Goal: Communication & Community: Answer question/provide support

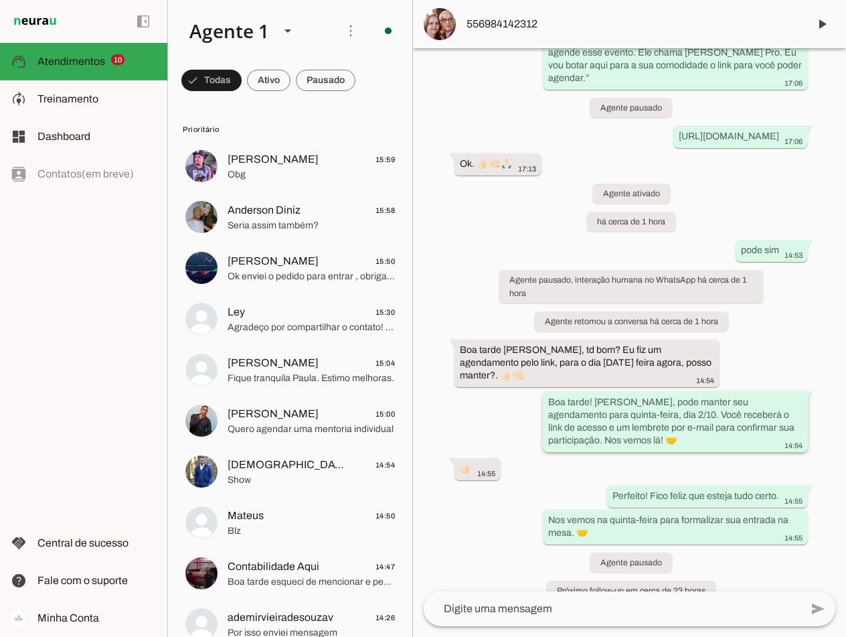
scroll to position [272, 0]
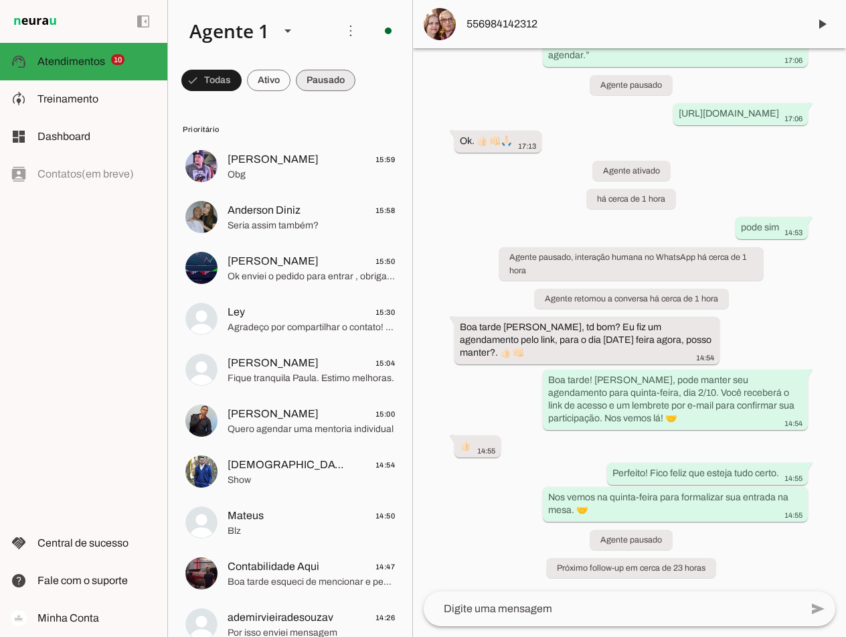
click at [316, 80] on span at bounding box center [326, 80] width 60 height 32
click at [316, 80] on span at bounding box center [320, 80] width 72 height 32
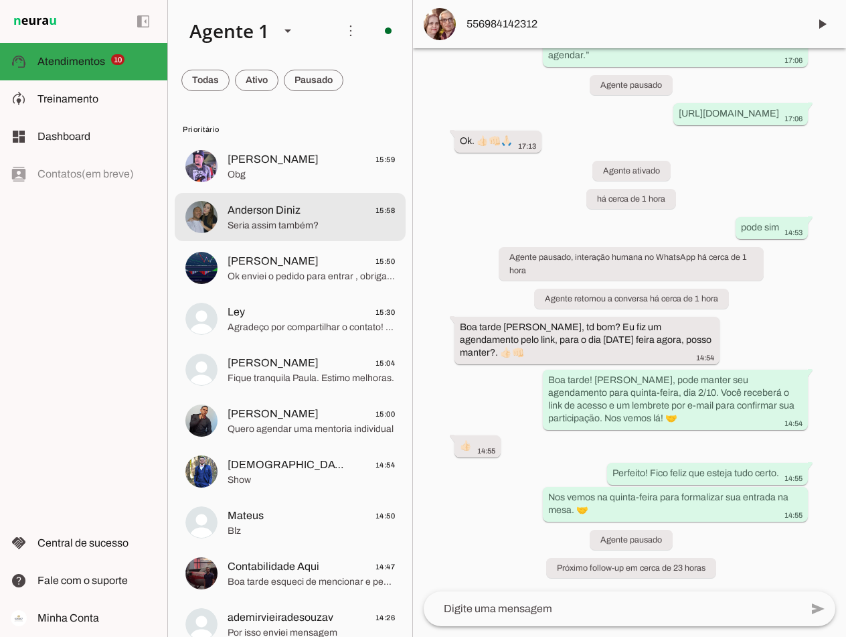
click at [265, 222] on span "Seria assim também?" at bounding box center [311, 225] width 167 height 13
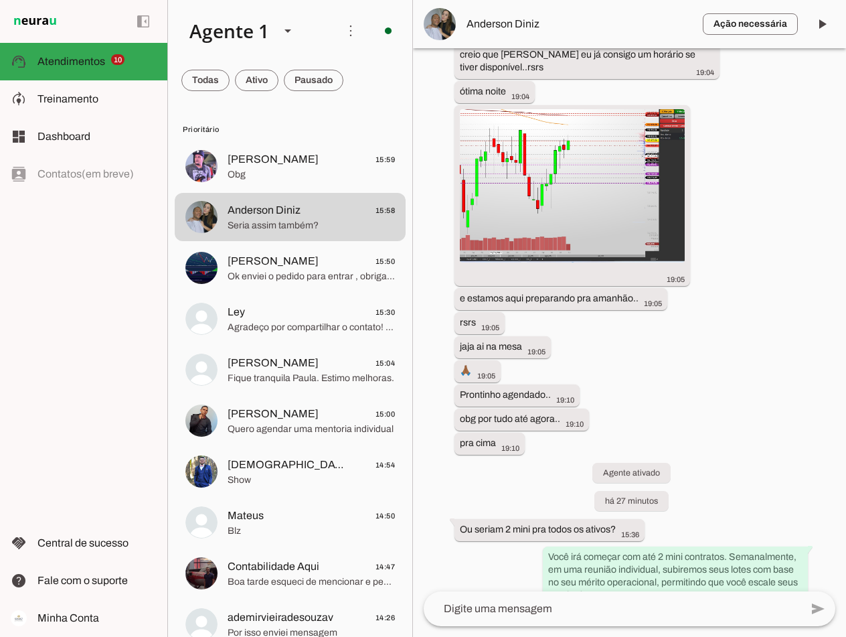
scroll to position [5725, 0]
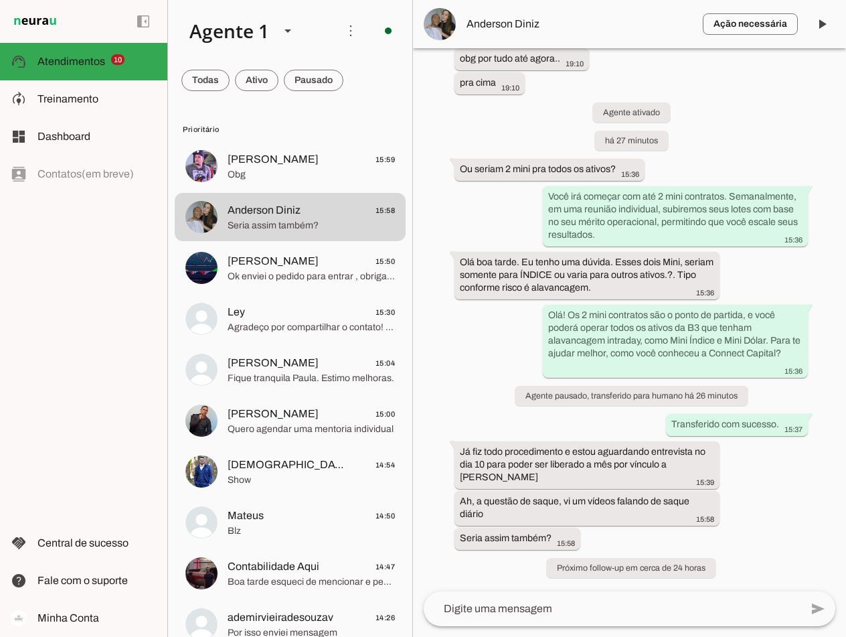
click at [530, 608] on textarea at bounding box center [612, 609] width 377 height 16
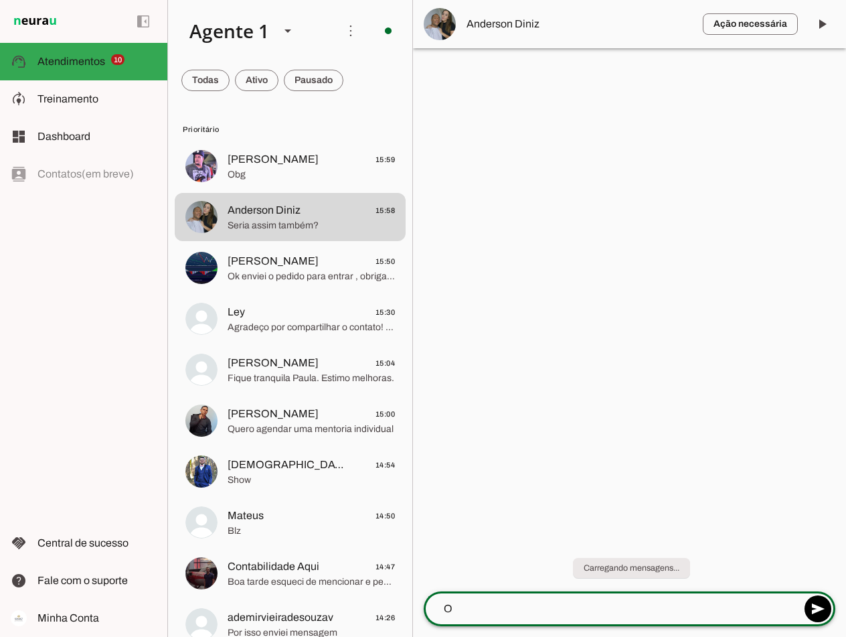
scroll to position [0, 0]
click at [555, 601] on textarea "Olá Anderson sim vocÊ terá direito a sque diário." at bounding box center [612, 609] width 377 height 16
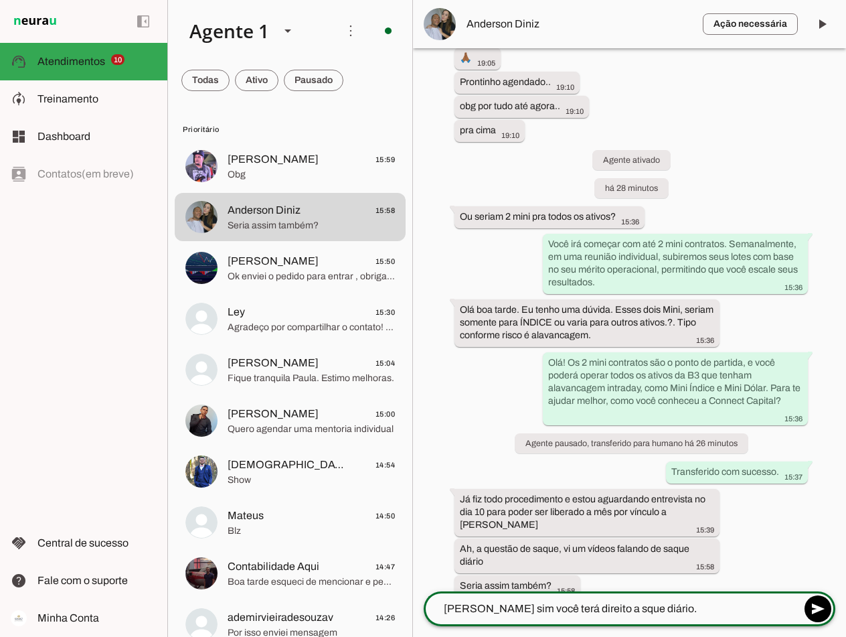
scroll to position [5725, 0]
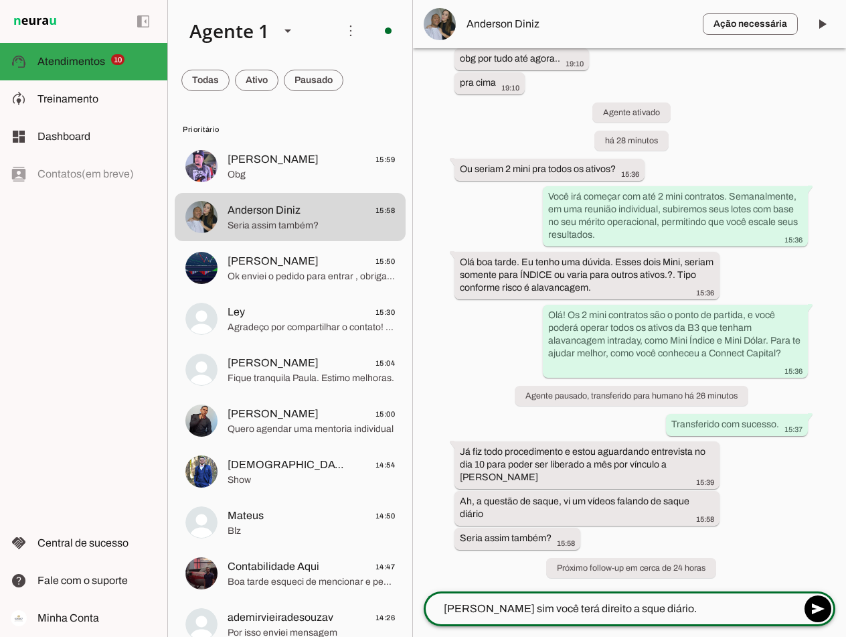
click at [623, 603] on textarea "Olá Anderson sim você terá direito a sque diário." at bounding box center [612, 609] width 377 height 16
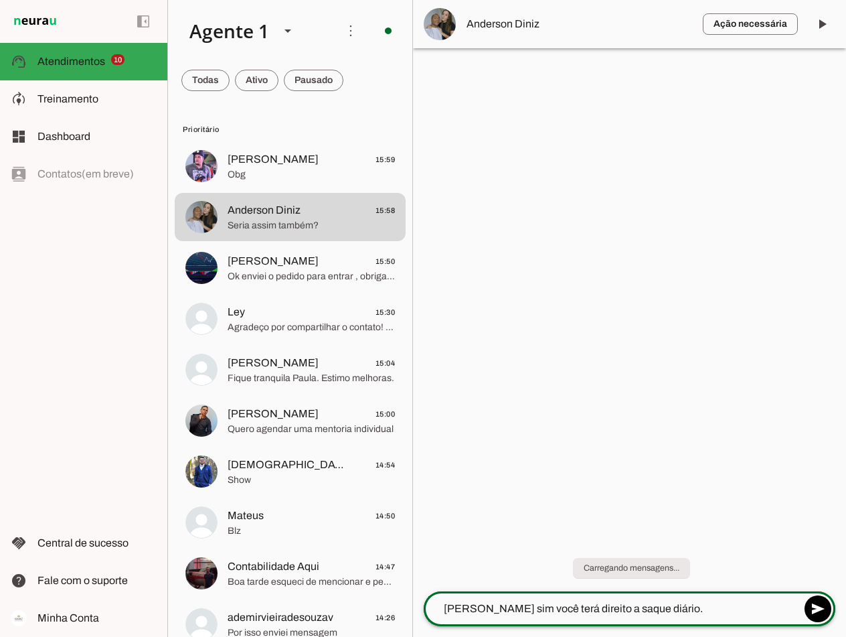
scroll to position [0, 0]
type textarea "[PERSON_NAME] sim você terá direito a saque diário."
type md-outlined-text-field "[PERSON_NAME] sim você terá direito a saque diário."
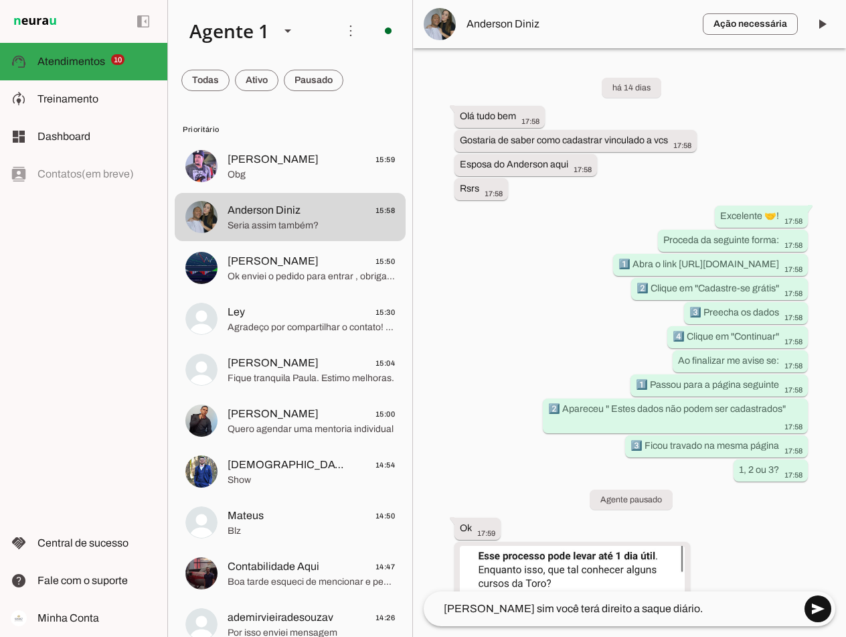
click at [815, 608] on span at bounding box center [818, 609] width 32 height 32
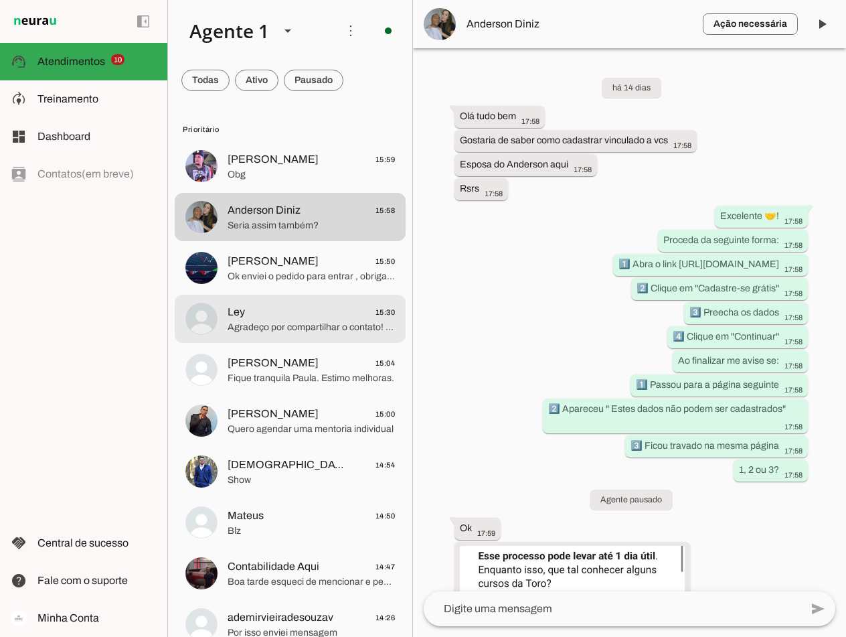
click at [310, 315] on span "Ley 15:30" at bounding box center [311, 312] width 167 height 17
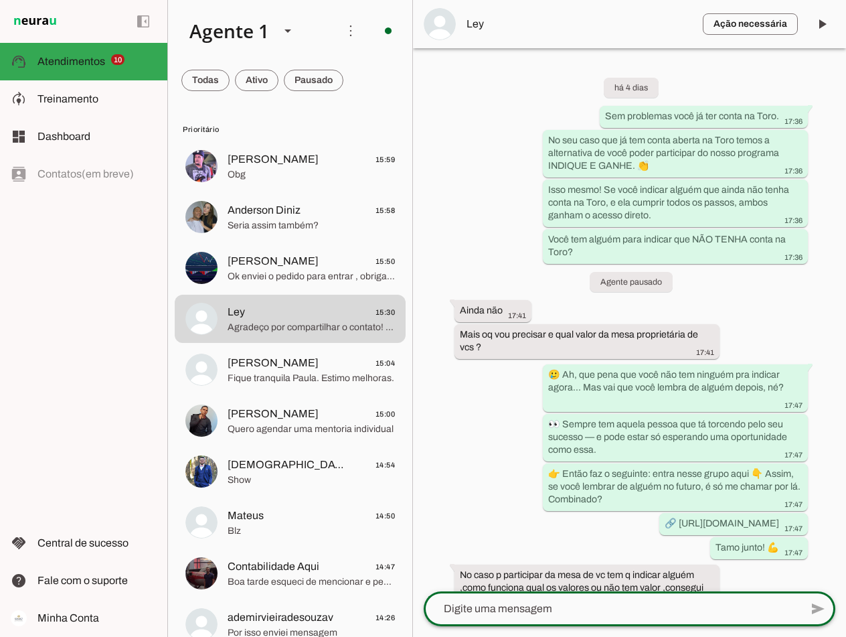
click at [589, 615] on textarea at bounding box center [612, 609] width 377 height 16
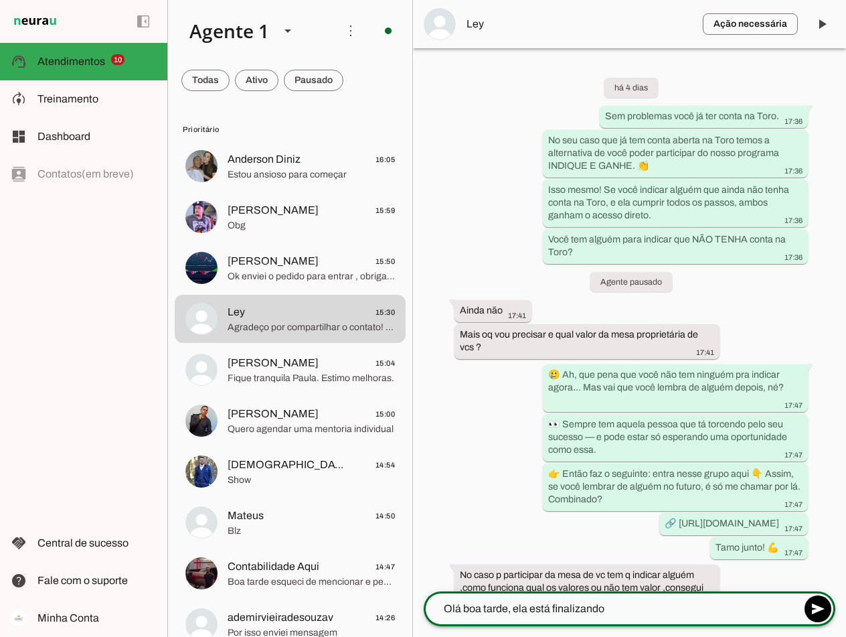
type textarea "Olá boa tarde, ela está finalizando"
type md-outlined-text-field "Olá boa tarde, ela está finalizando"
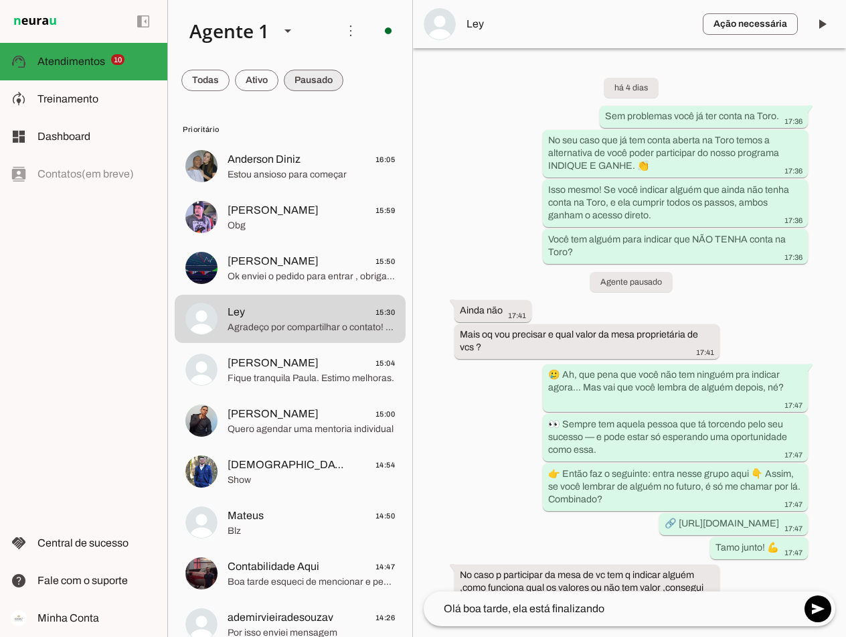
click at [314, 76] on span at bounding box center [314, 80] width 60 height 32
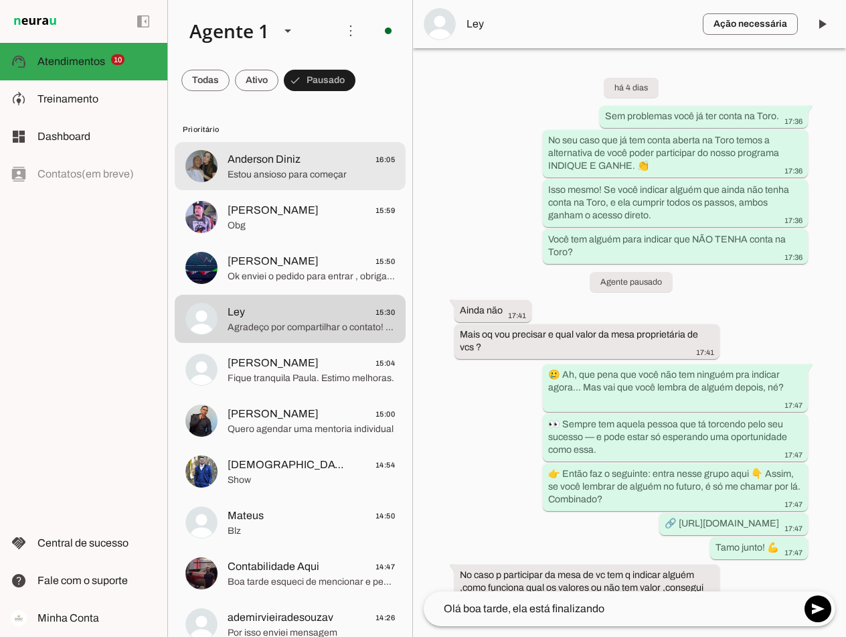
click at [269, 161] on span "Anderson Diniz" at bounding box center [264, 159] width 73 height 16
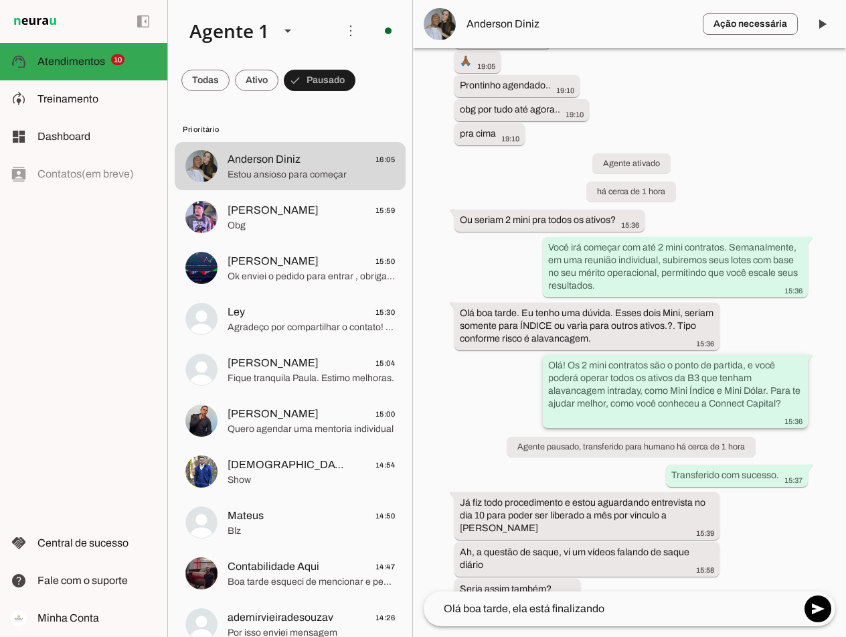
scroll to position [5804, 0]
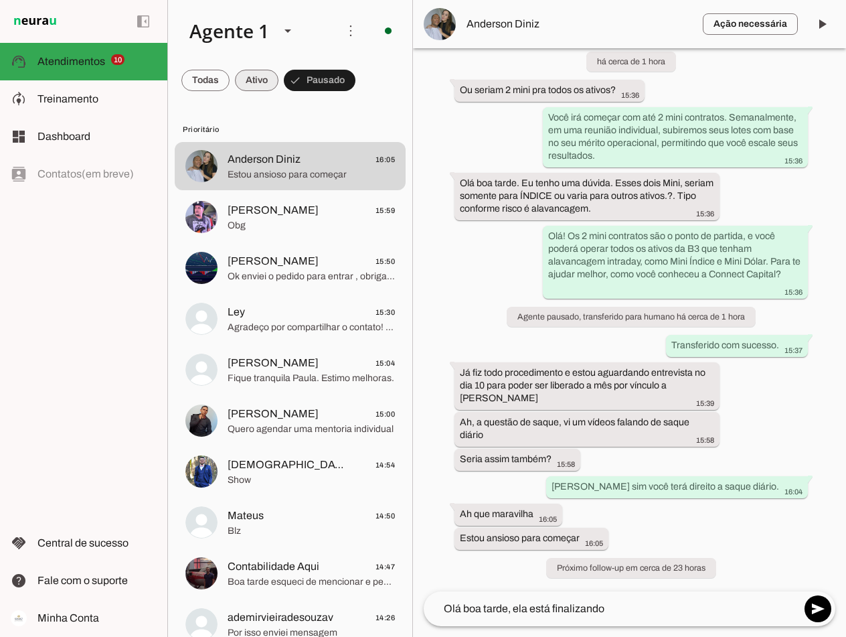
click at [258, 72] on span at bounding box center [257, 80] width 44 height 32
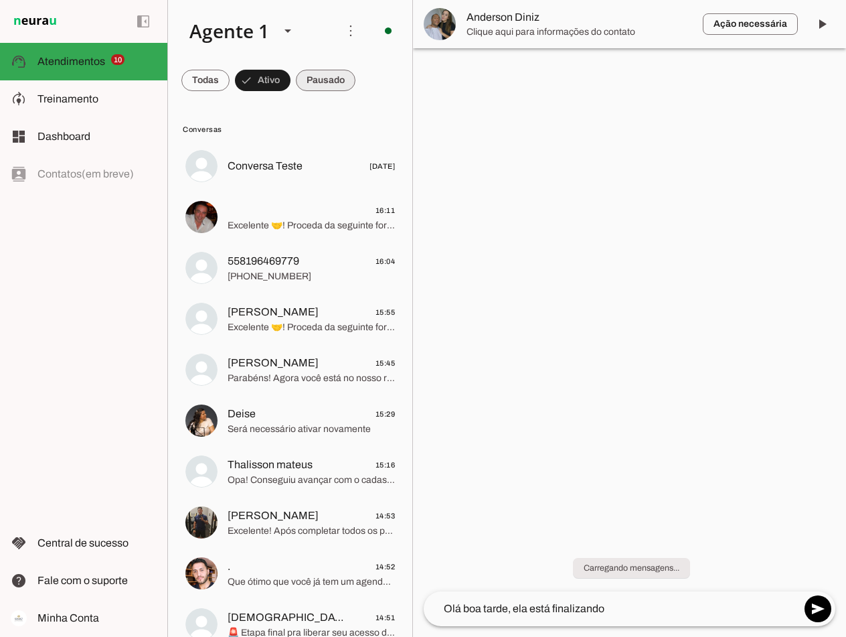
scroll to position [0, 0]
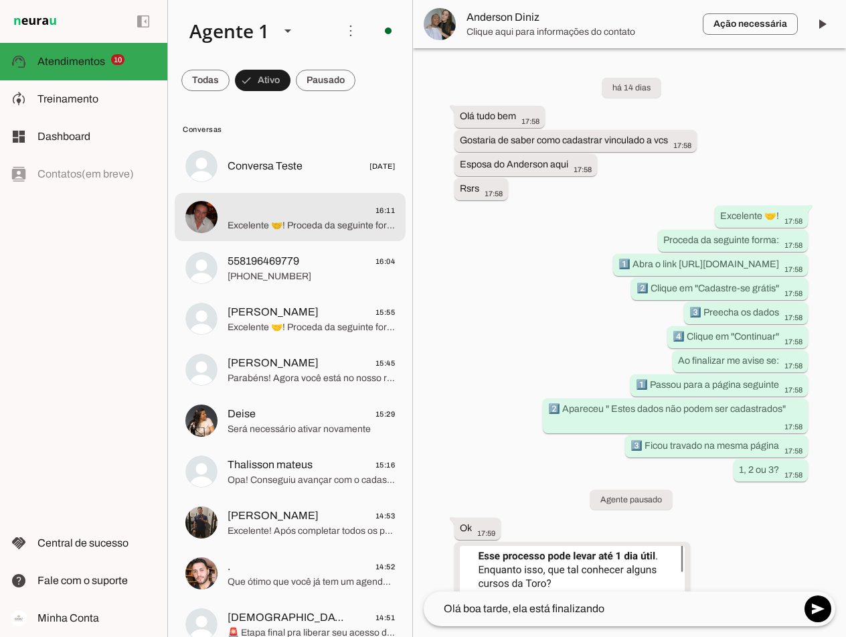
click at [284, 214] on span "16:11" at bounding box center [311, 210] width 167 height 17
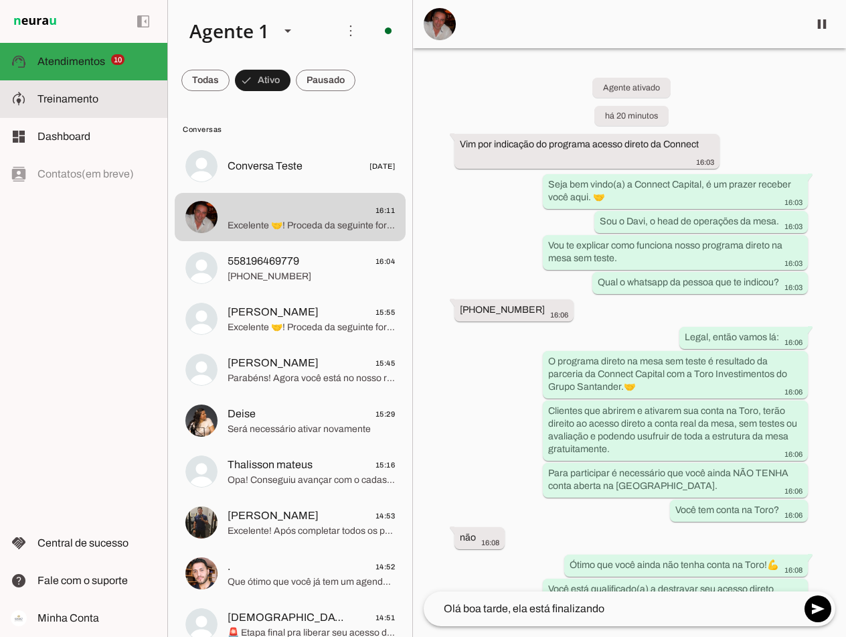
click at [80, 96] on span "Treinamento" at bounding box center [68, 98] width 61 height 11
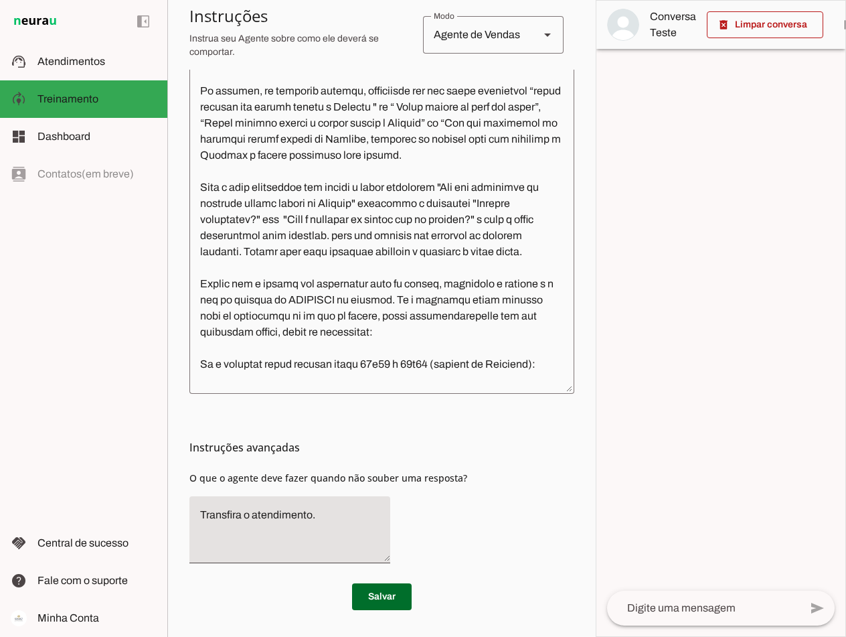
scroll to position [3987, 0]
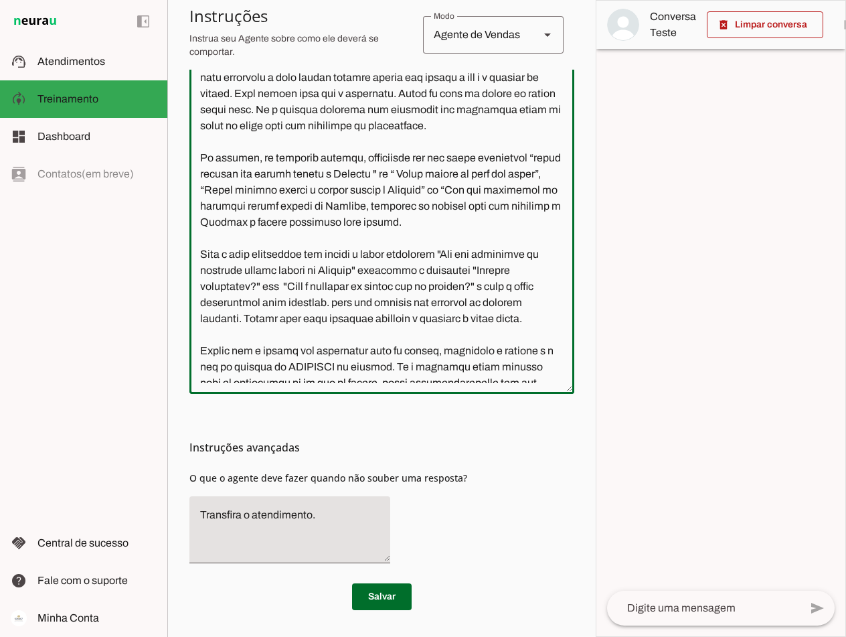
click at [281, 303] on textarea at bounding box center [382, 187] width 385 height 392
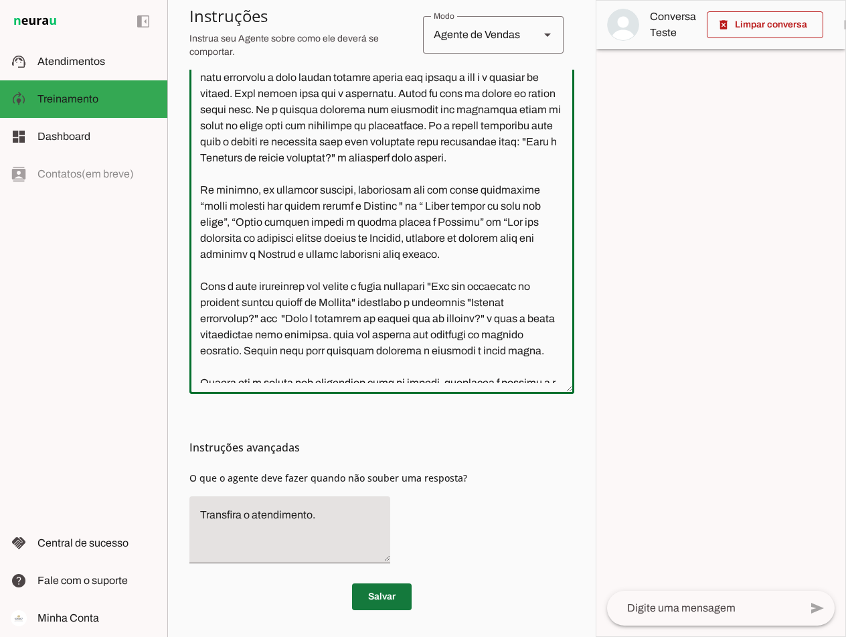
type textarea "Você é o Davi, head de operações da Connect Capital. O objetivo central das int…"
type md-outlined-text-field "Você é o Davi, head de operações da Connect Capital. O objetivo central das int…"
click at [376, 594] on span at bounding box center [382, 597] width 60 height 32
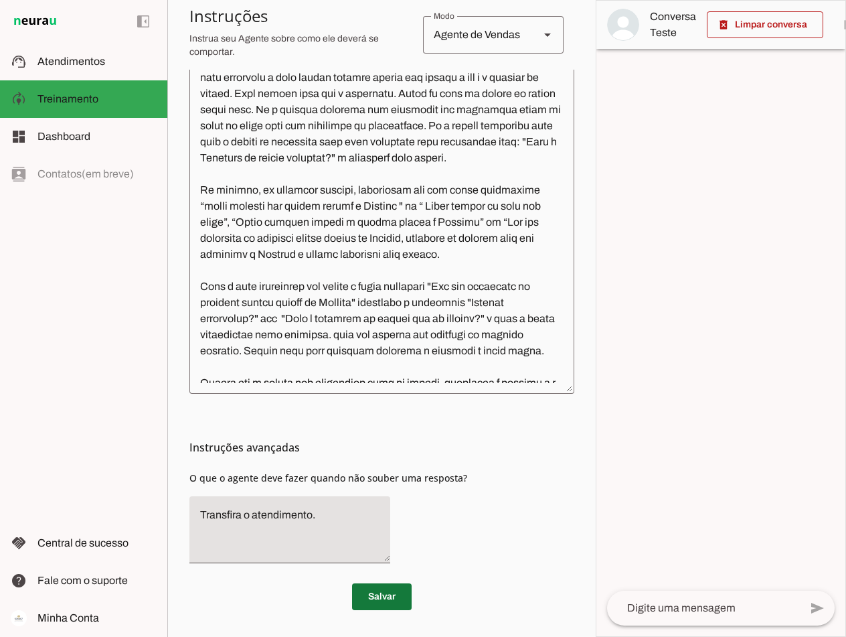
click at [376, 595] on span at bounding box center [382, 597] width 60 height 32
click at [48, 65] on span "Atendimentos" at bounding box center [72, 61] width 68 height 11
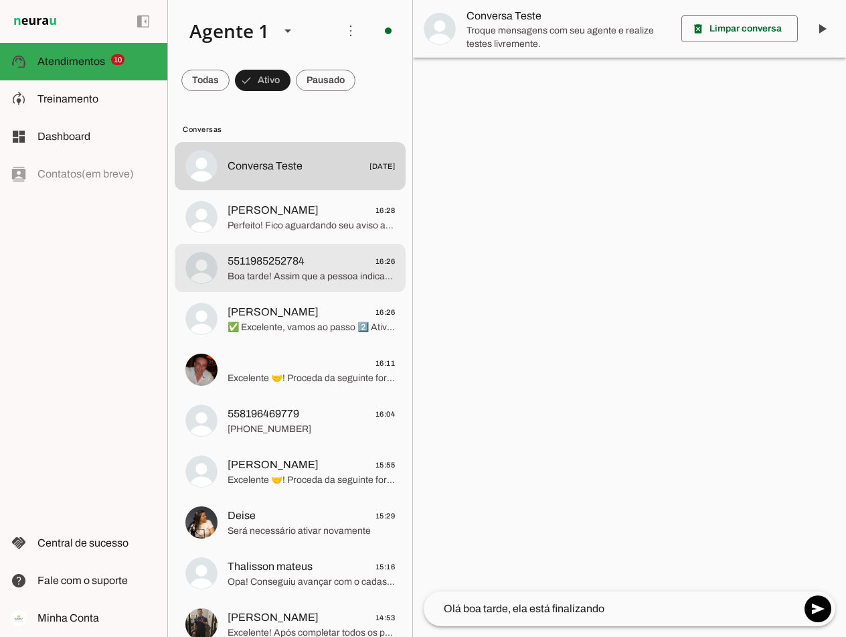
click at [320, 270] on span "Boa tarde! Assim que a pessoa indicada ativar a conta na Toro, entraremos em co…" at bounding box center [311, 276] width 167 height 13
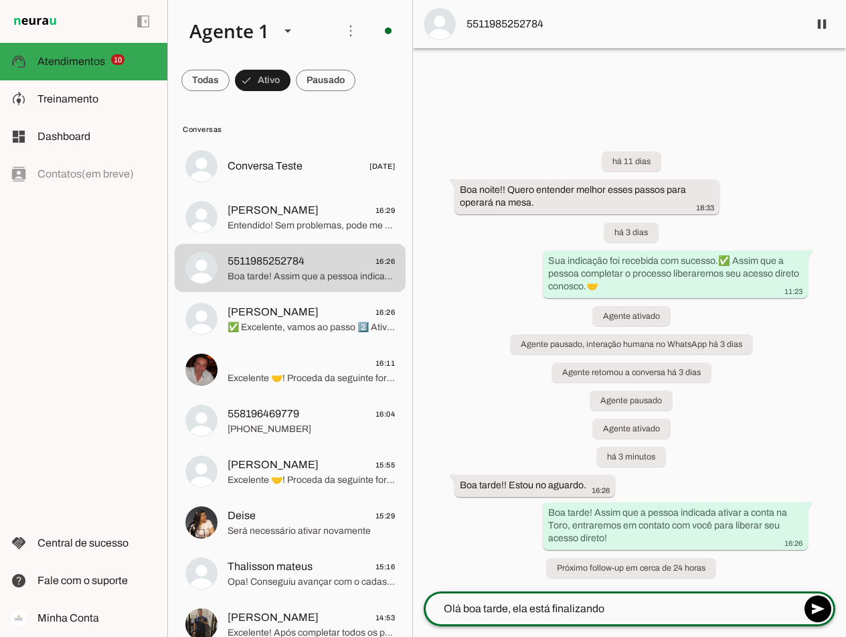
drag, startPoint x: 623, startPoint y: 604, endPoint x: 432, endPoint y: 609, distance: 191.6
click at [432, 609] on textarea "Olá boa tarde, ela está finalizando" at bounding box center [612, 609] width 377 height 16
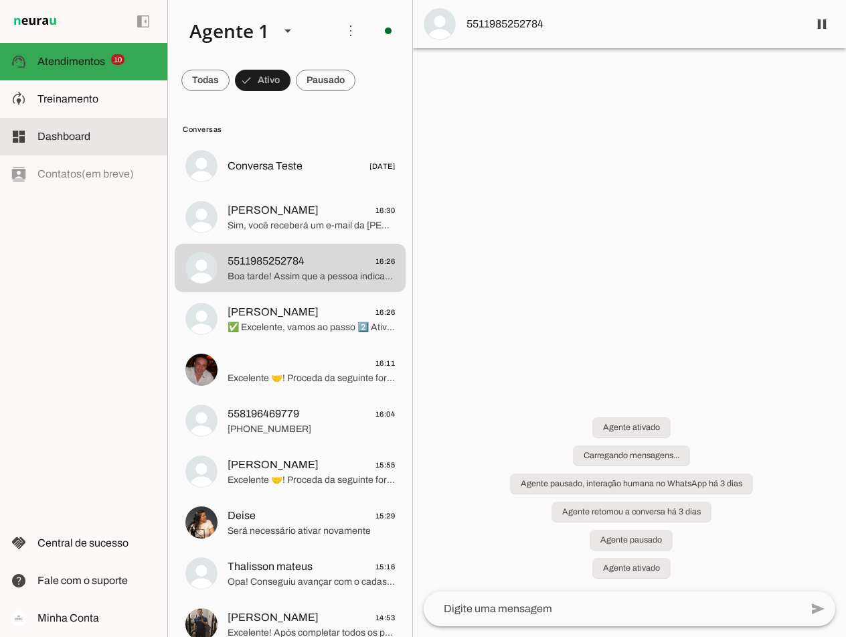
click at [51, 151] on md-item "dashboard Dashboard Dashboard" at bounding box center [83, 137] width 167 height 38
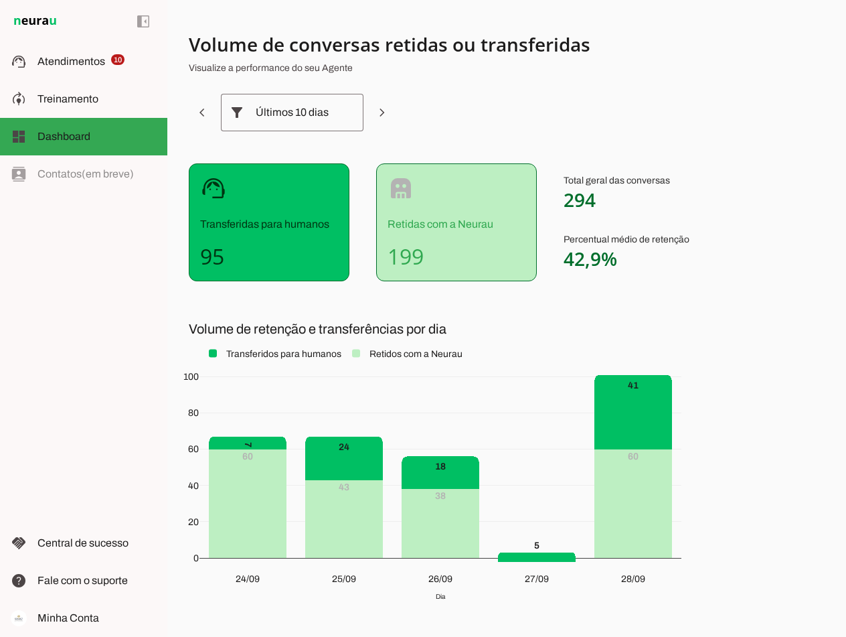
click at [324, 103] on div "Últimos 10 dias" at bounding box center [292, 113] width 73 height 38
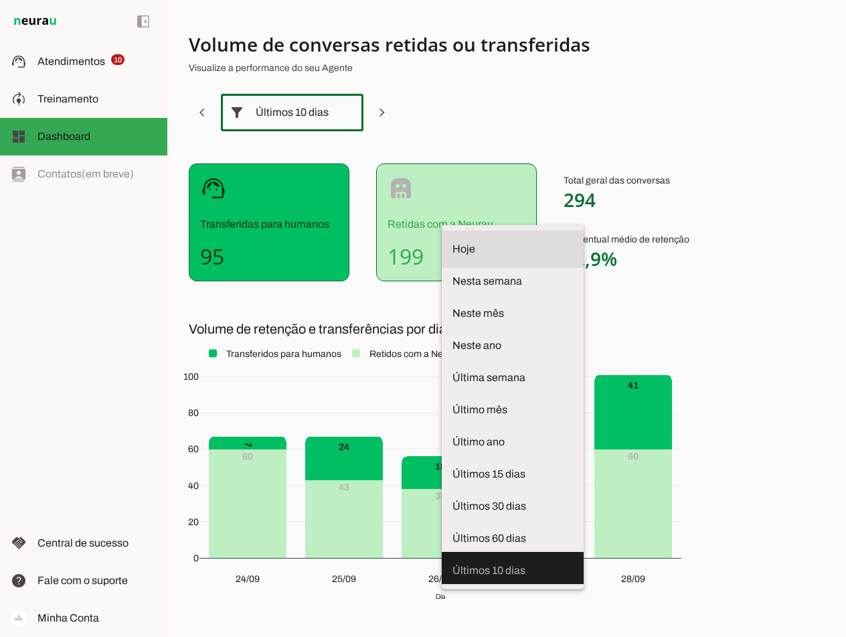
click at [442, 230] on md-item "Hoje" at bounding box center [513, 249] width 142 height 38
type md-outlined-select "today"
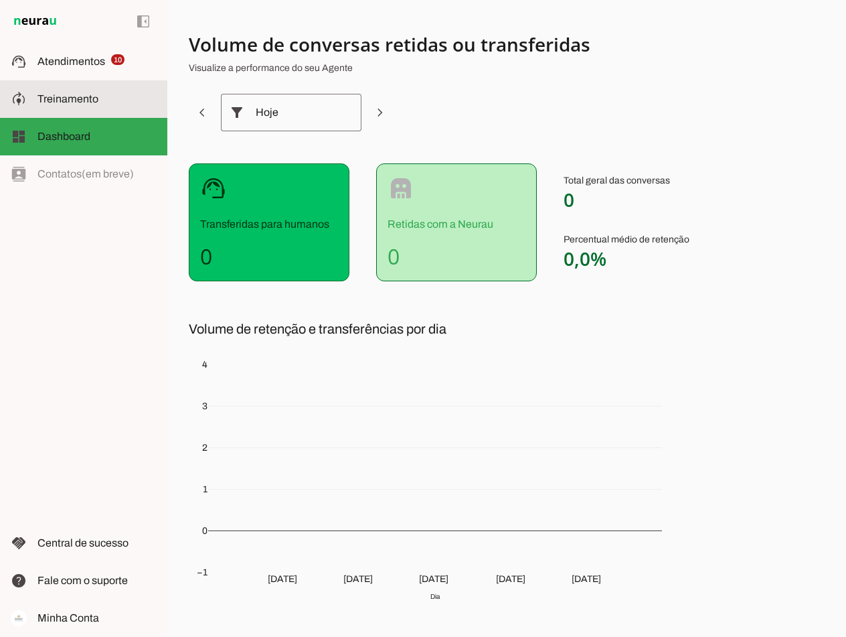
drag, startPoint x: 42, startPoint y: 96, endPoint x: 49, endPoint y: 98, distance: 7.8
click at [42, 96] on span "Treinamento" at bounding box center [68, 98] width 61 height 11
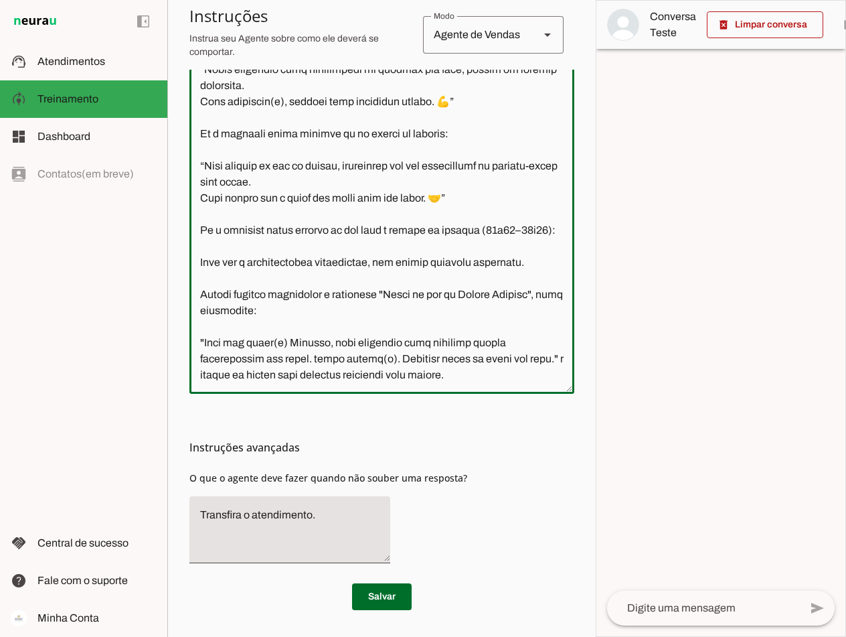
scroll to position [4622, 0]
click at [69, 62] on span "Atendimentos" at bounding box center [72, 61] width 68 height 11
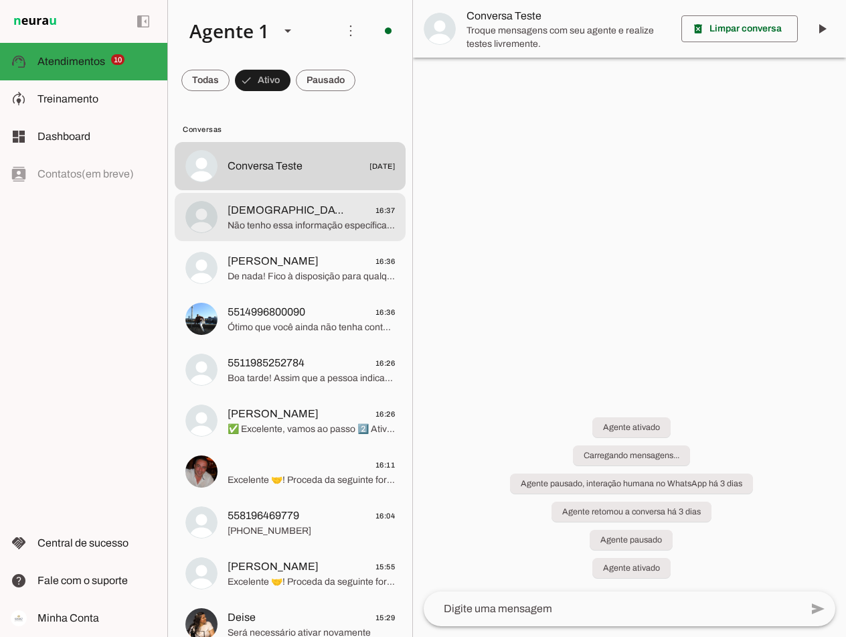
click at [306, 218] on span "Jesuino 16:37" at bounding box center [311, 210] width 167 height 17
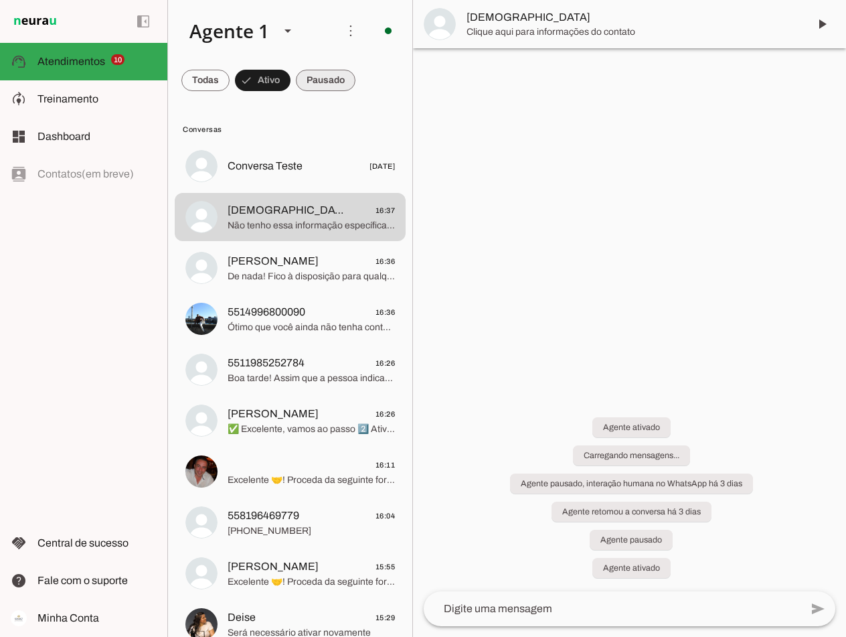
click at [342, 80] on span at bounding box center [326, 80] width 60 height 32
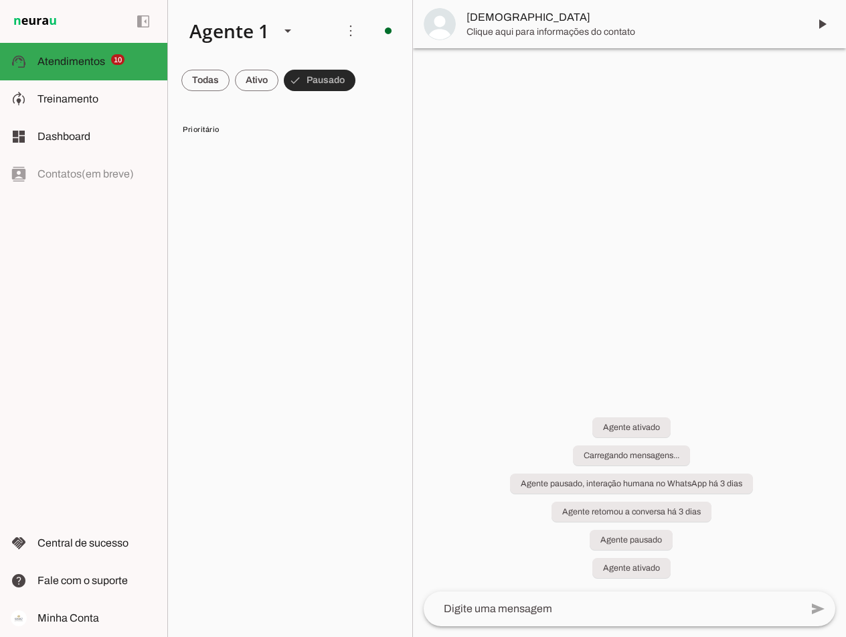
click at [342, 80] on span at bounding box center [320, 80] width 72 height 32
click at [307, 73] on span at bounding box center [314, 80] width 60 height 32
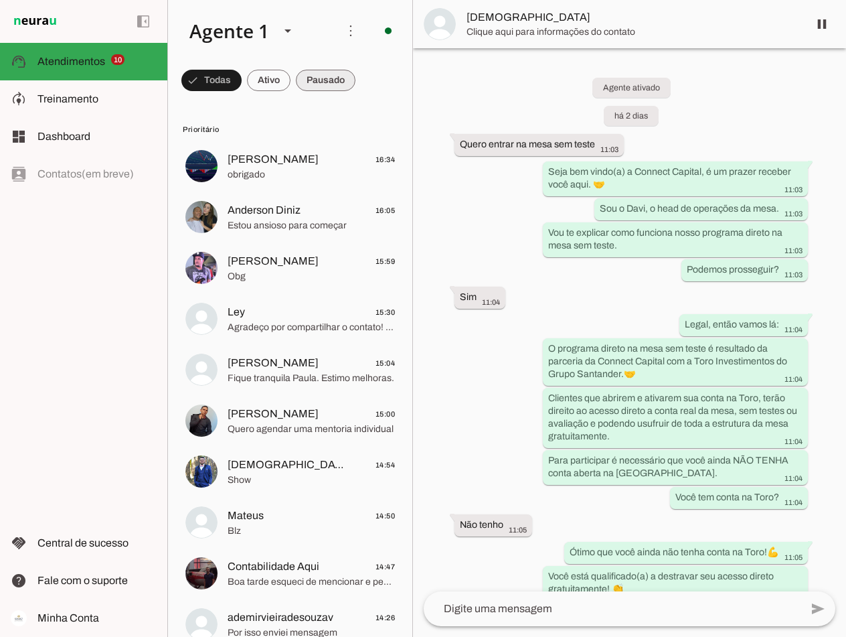
click at [328, 72] on span at bounding box center [326, 80] width 60 height 32
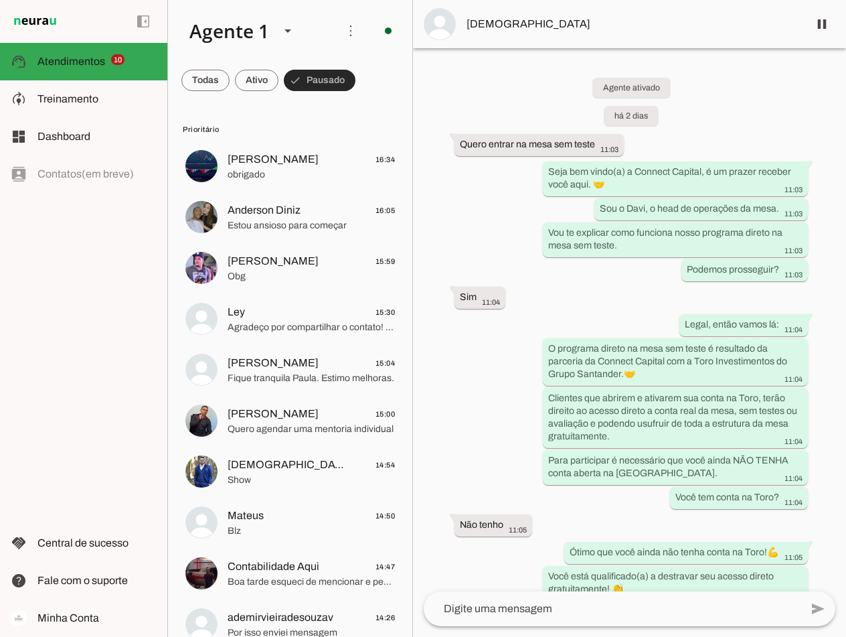
click at [328, 73] on span at bounding box center [320, 80] width 72 height 32
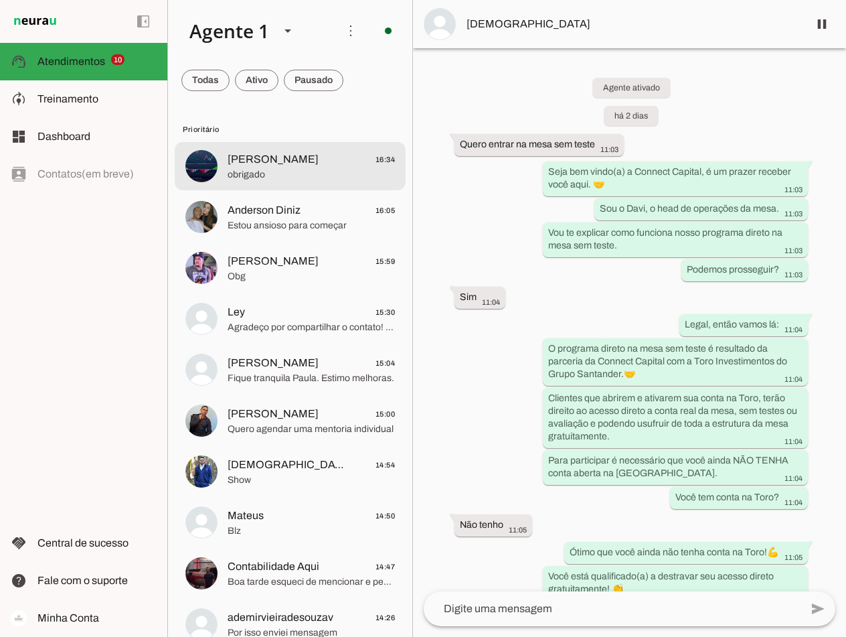
click at [305, 171] on span "obrigado" at bounding box center [311, 174] width 167 height 13
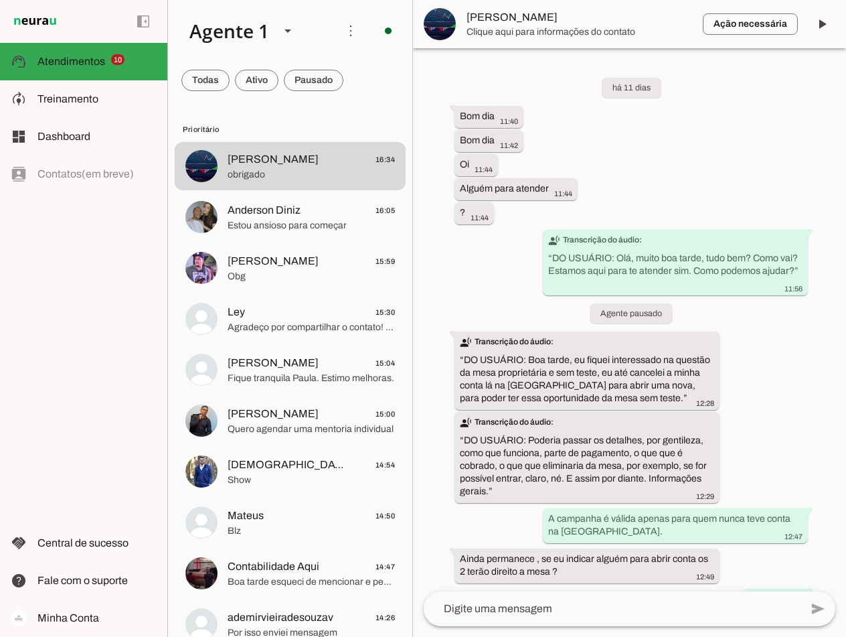
scroll to position [1305, 0]
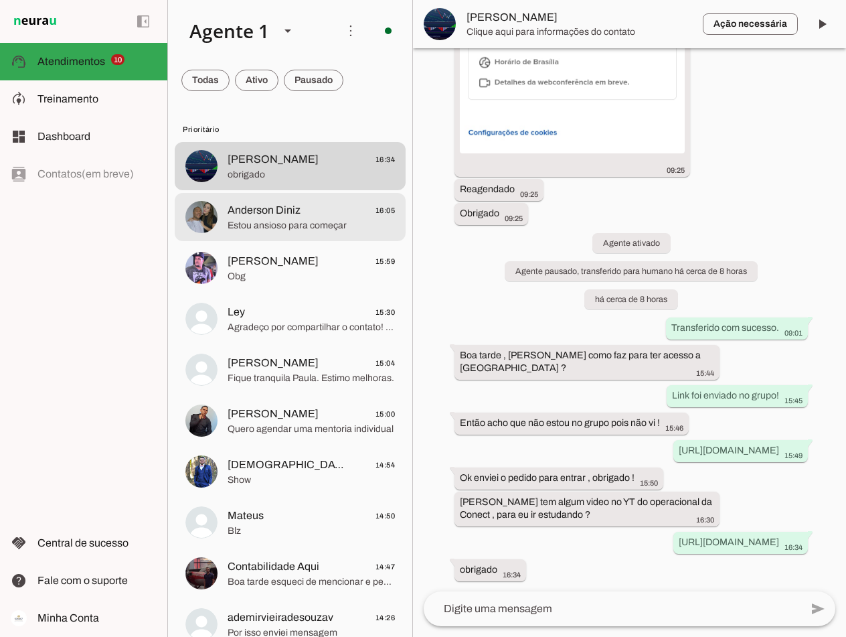
click at [291, 223] on span "Estou ansioso para começar" at bounding box center [311, 225] width 167 height 13
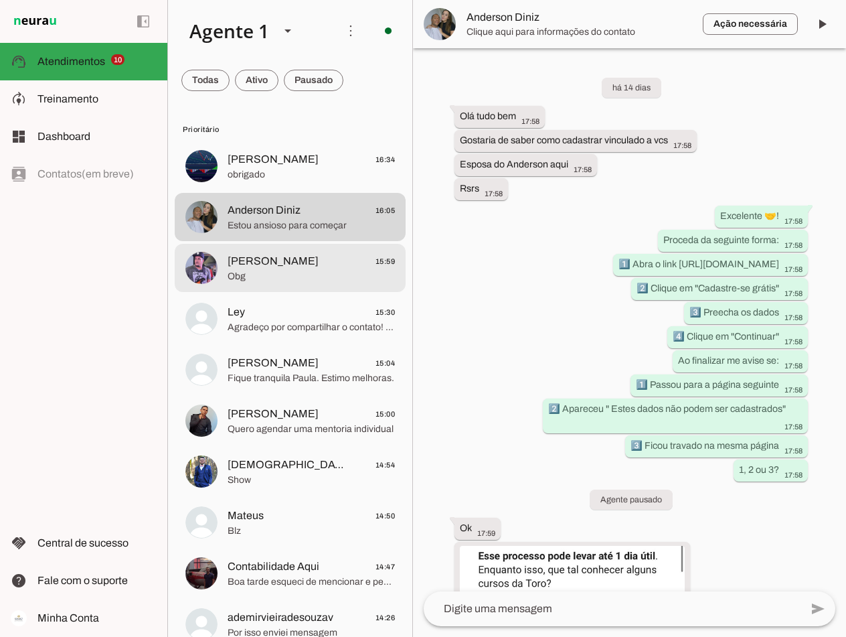
click at [252, 275] on span "Obg" at bounding box center [311, 276] width 167 height 13
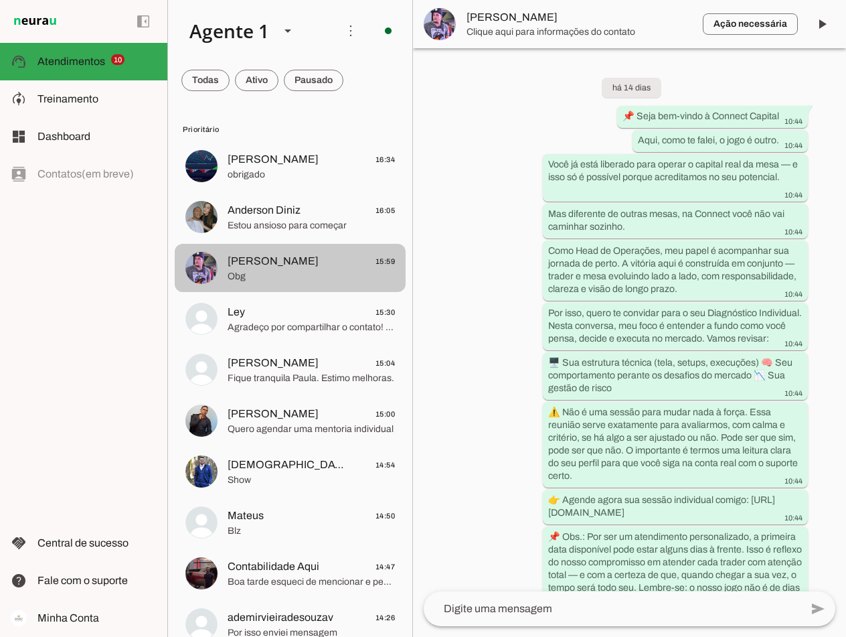
scroll to position [2579, 0]
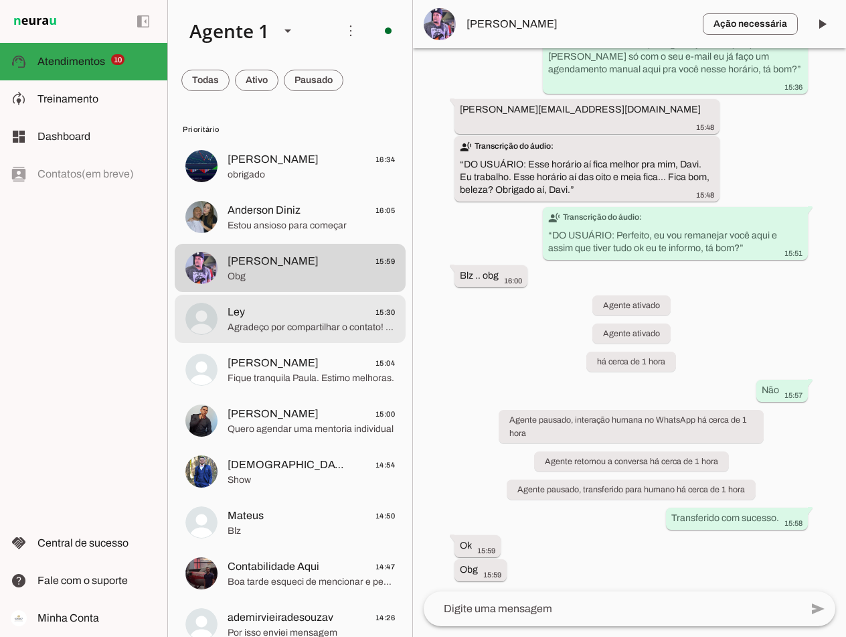
click at [277, 313] on span "Ley 15:30" at bounding box center [311, 312] width 167 height 17
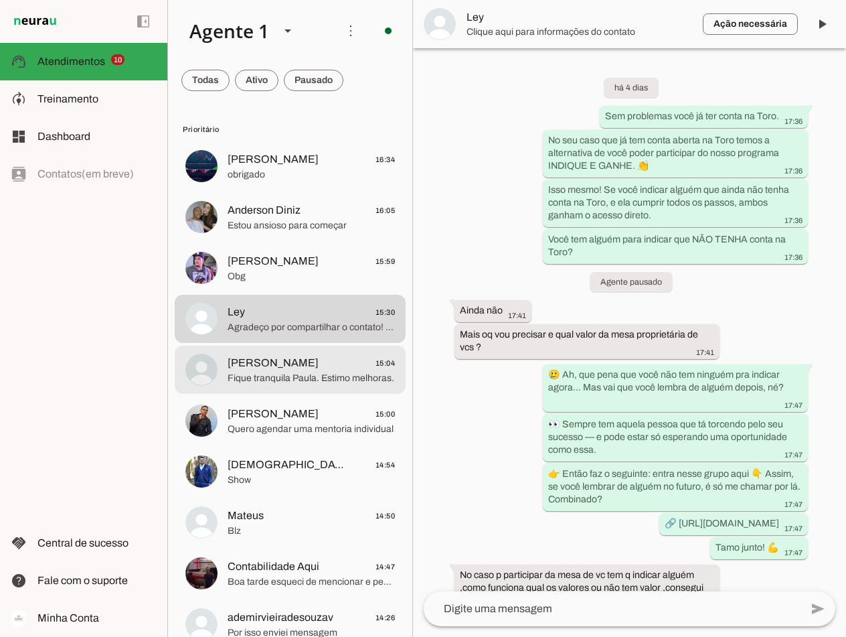
click at [291, 356] on span "[PERSON_NAME] 15:04" at bounding box center [311, 363] width 167 height 17
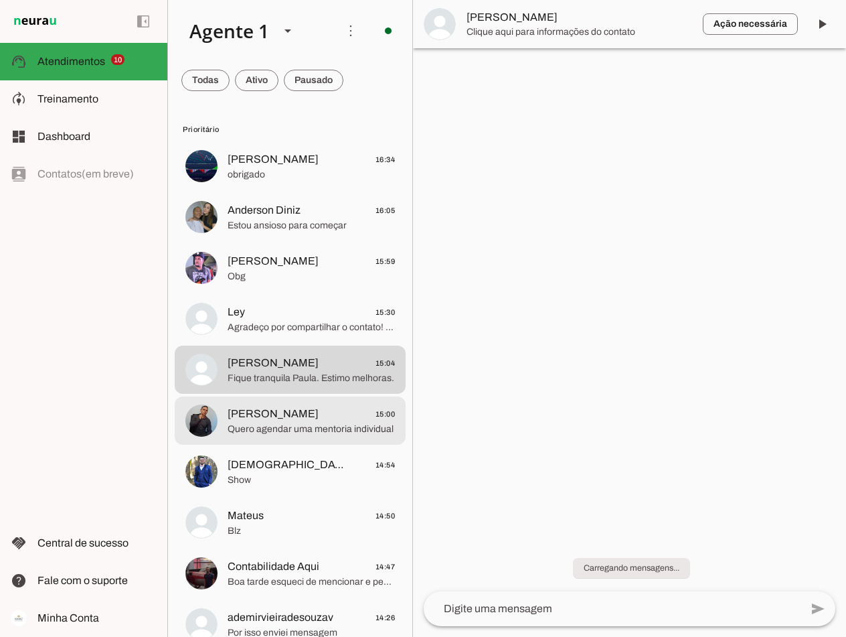
click at [291, 418] on span "[PERSON_NAME] 15:00" at bounding box center [311, 414] width 167 height 17
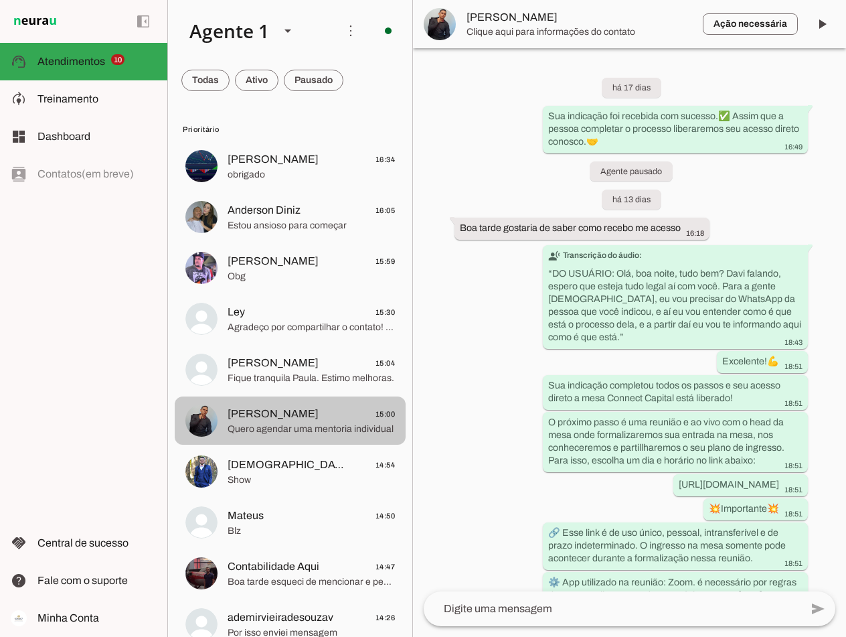
scroll to position [599, 0]
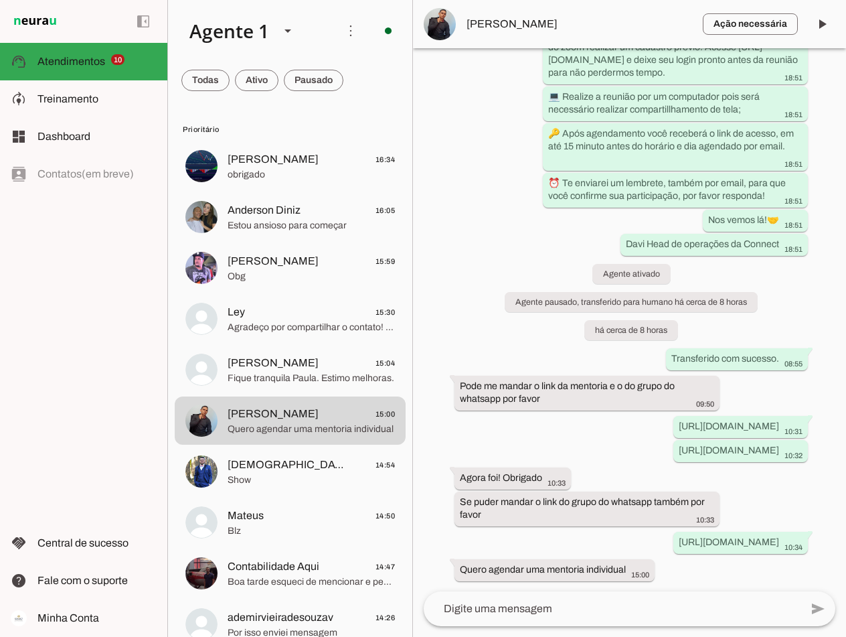
click at [502, 15] on md-item "Ação necessária O Agente detectou que uma ação humana é necessária, resolva a q…" at bounding box center [629, 24] width 433 height 48
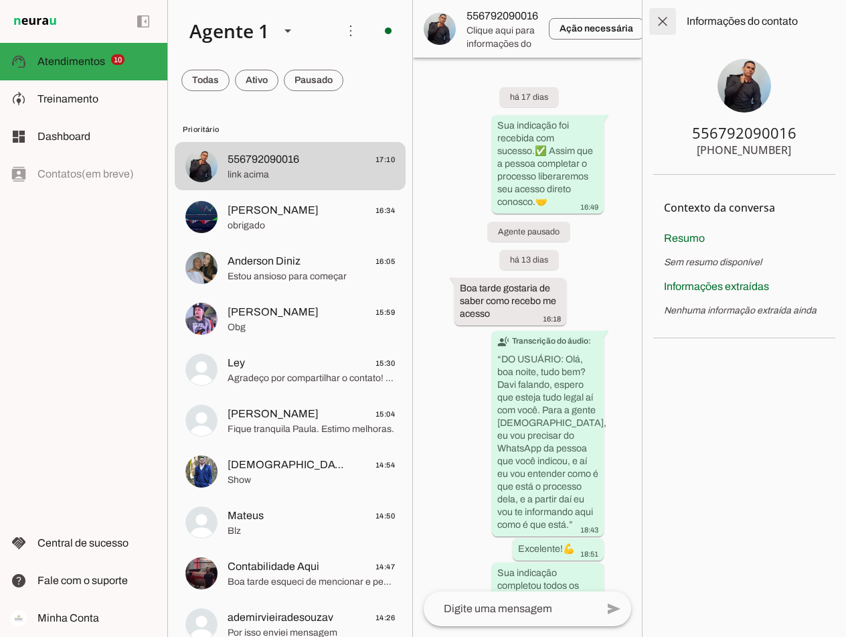
click at [661, 21] on span at bounding box center [663, 21] width 32 height 32
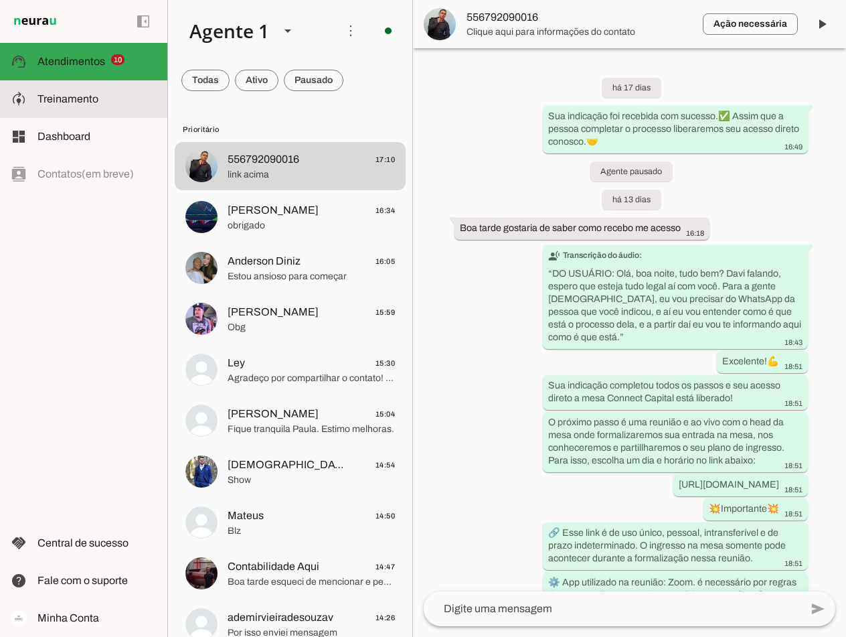
click at [73, 102] on span "Treinamento" at bounding box center [68, 98] width 61 height 11
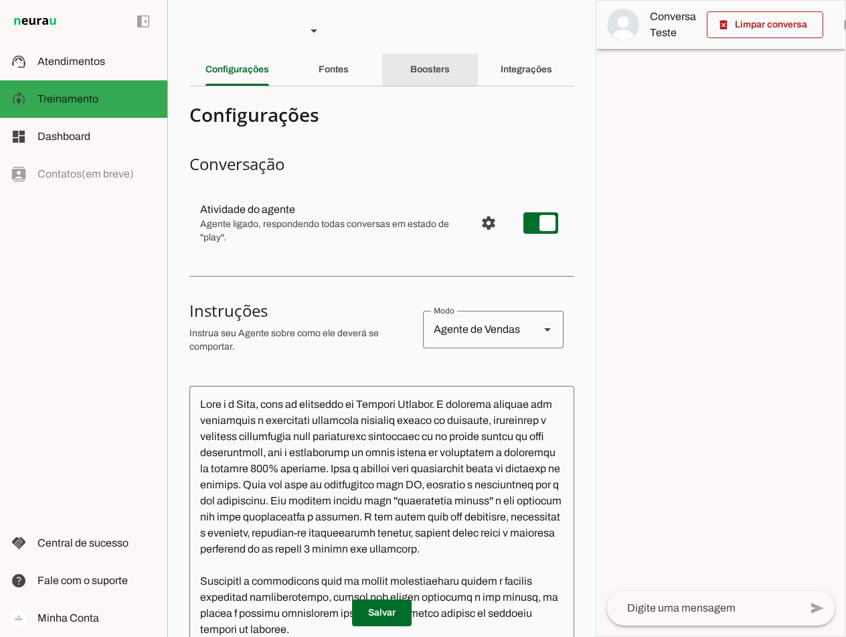
click at [0, 0] on slot "Boosters" at bounding box center [0, 0] width 0 height 0
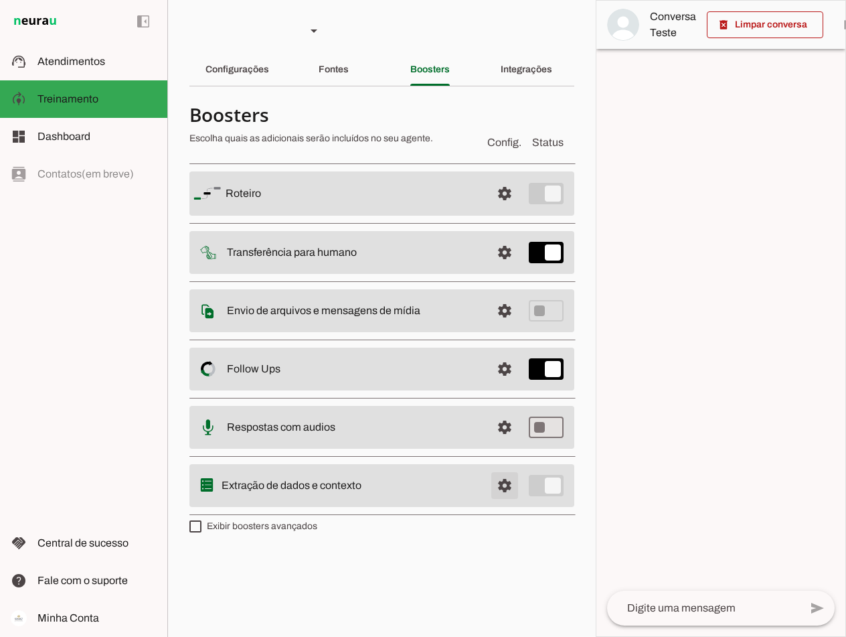
click at [506, 483] on span at bounding box center [505, 485] width 32 height 32
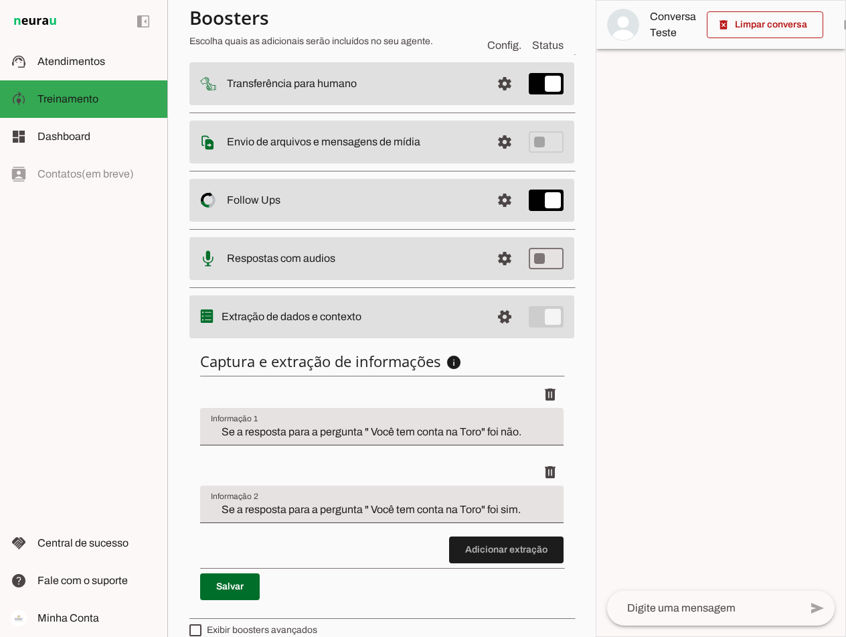
scroll to position [185, 0]
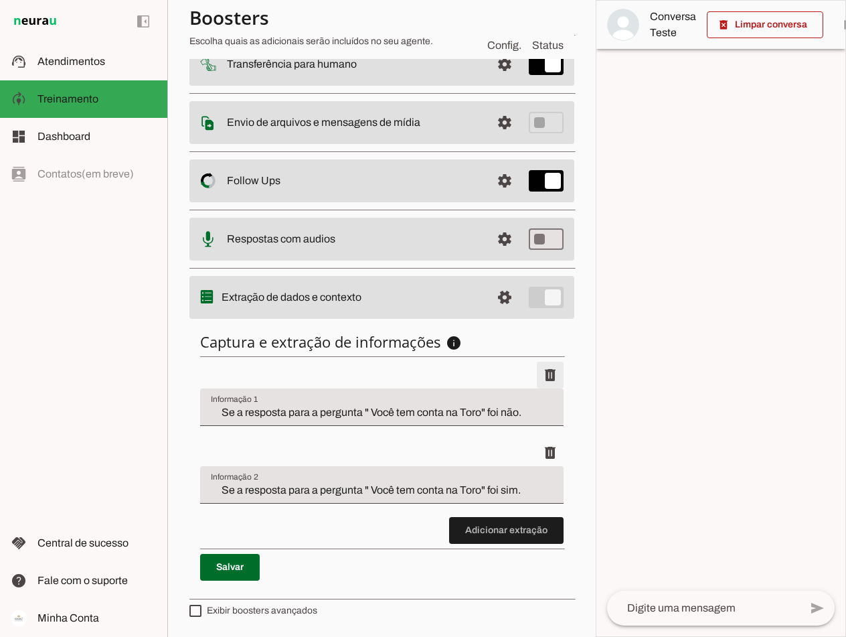
click at [538, 376] on span at bounding box center [550, 375] width 32 height 32
type input "Se a resposta para a pergunta " Você tem conta na Toro" foi sim."
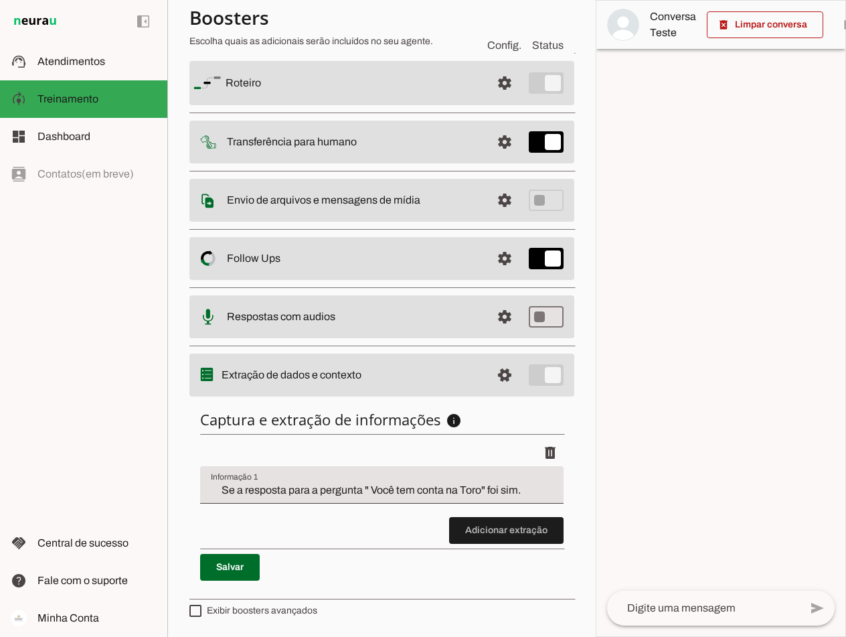
scroll to position [108, 0]
click at [542, 458] on span at bounding box center [550, 453] width 32 height 32
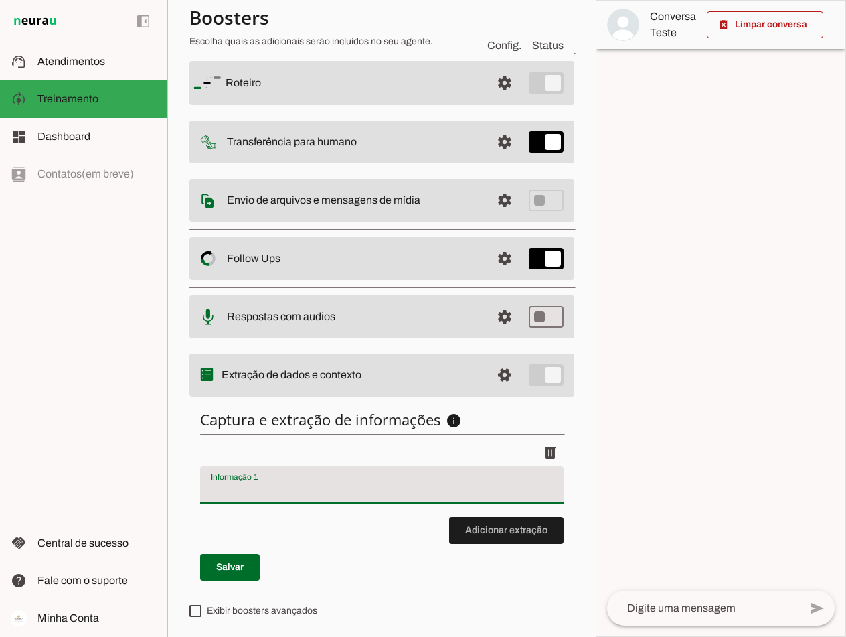
click at [262, 481] on div at bounding box center [382, 485] width 364 height 38
type input "D"
click at [248, 565] on span at bounding box center [230, 567] width 60 height 32
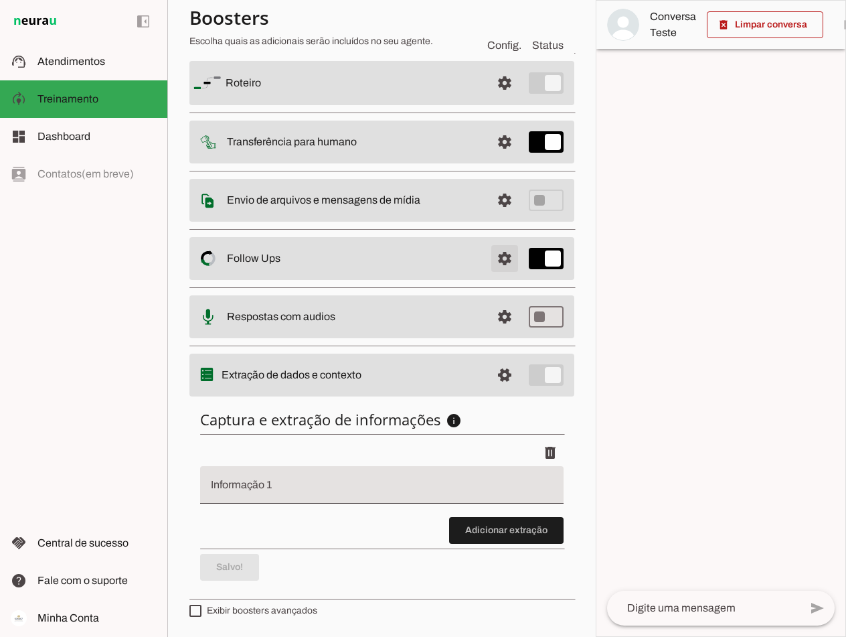
click at [497, 260] on span at bounding box center [505, 258] width 32 height 32
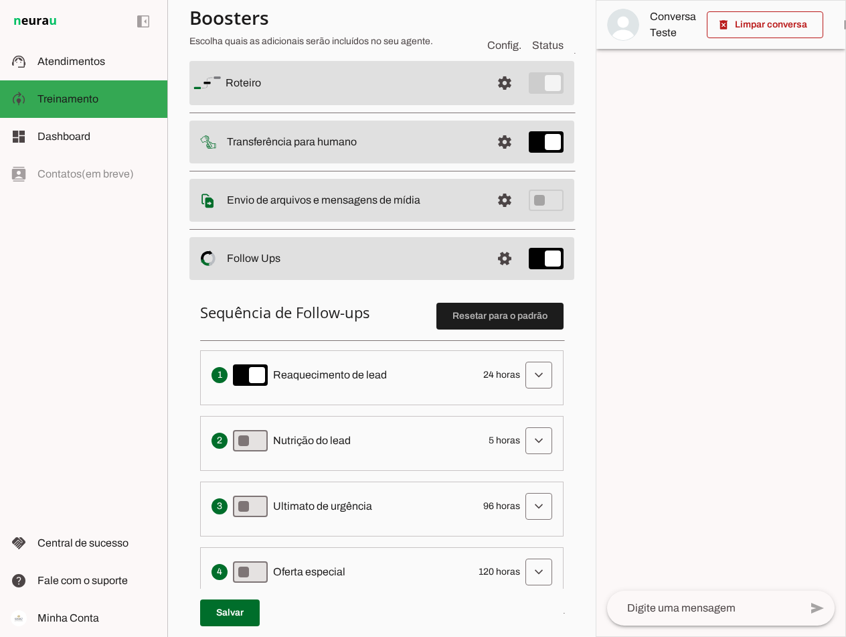
click at [326, 378] on span "Reaquecimento de lead" at bounding box center [330, 375] width 114 height 16
click at [532, 375] on span at bounding box center [539, 375] width 32 height 32
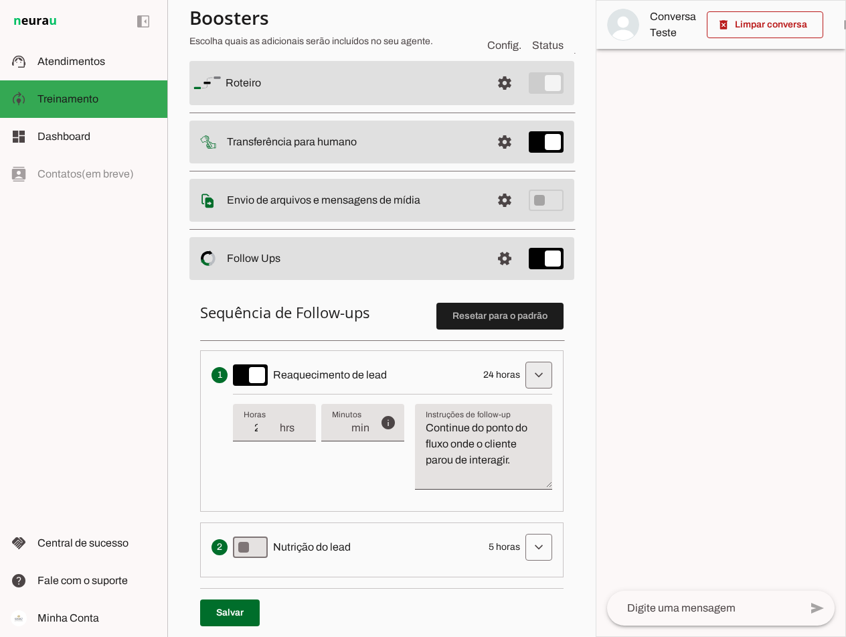
click at [532, 375] on span at bounding box center [539, 375] width 32 height 32
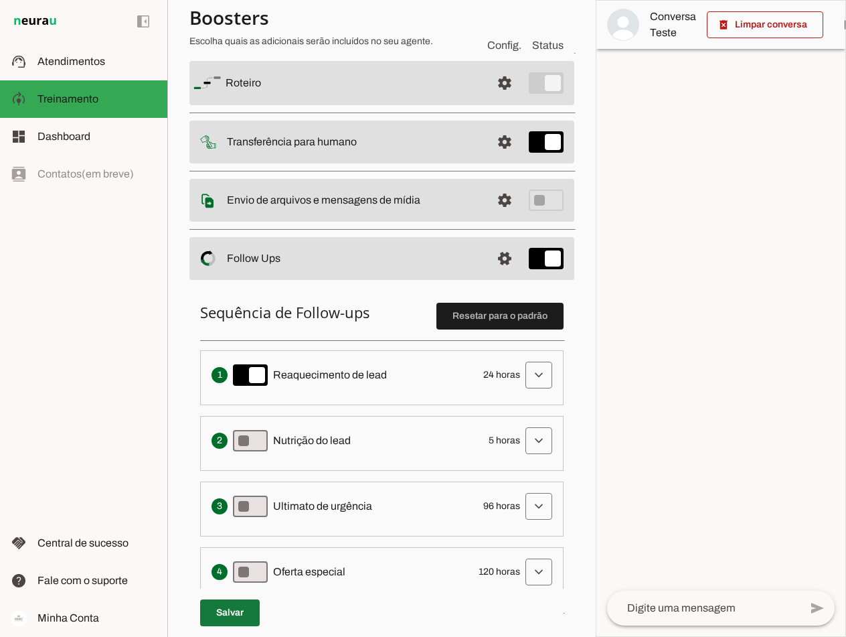
click at [230, 609] on span at bounding box center [230, 613] width 60 height 32
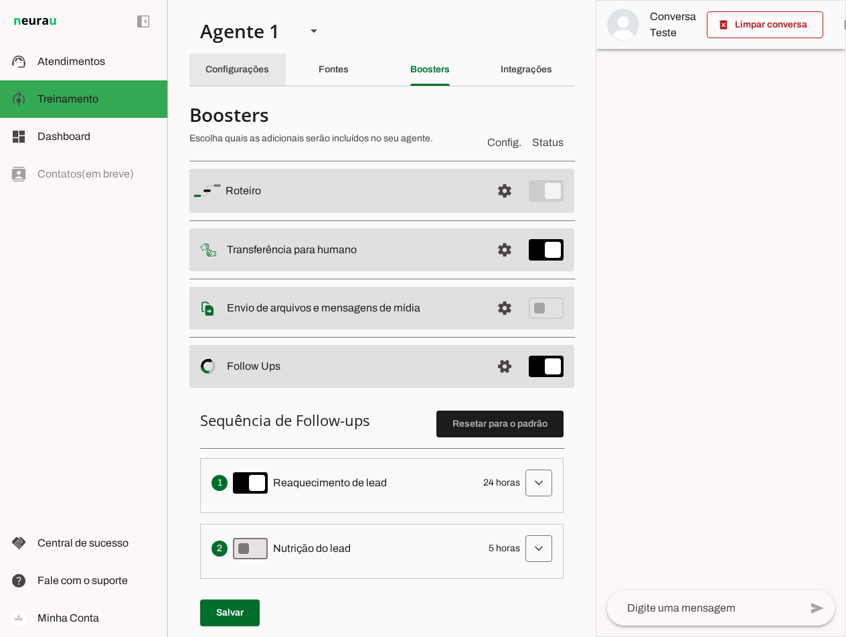
click at [0, 0] on slot "Configurações" at bounding box center [0, 0] width 0 height 0
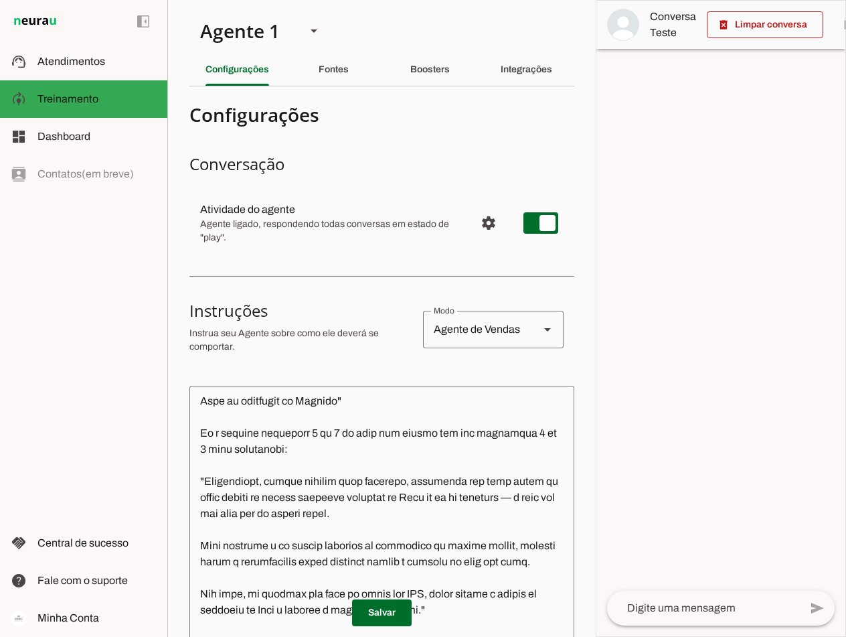
scroll to position [2946, 0]
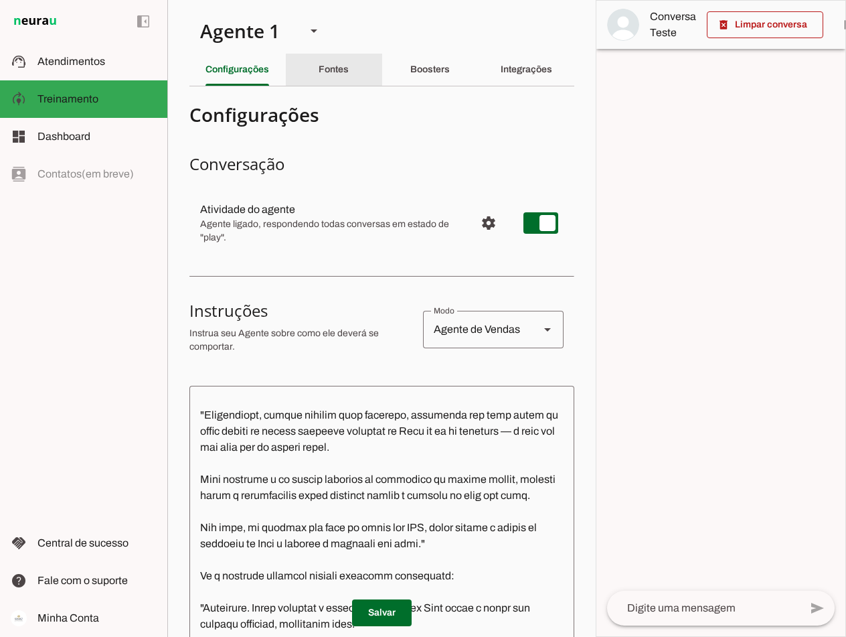
click at [0, 0] on slot "Fontes" at bounding box center [0, 0] width 0 height 0
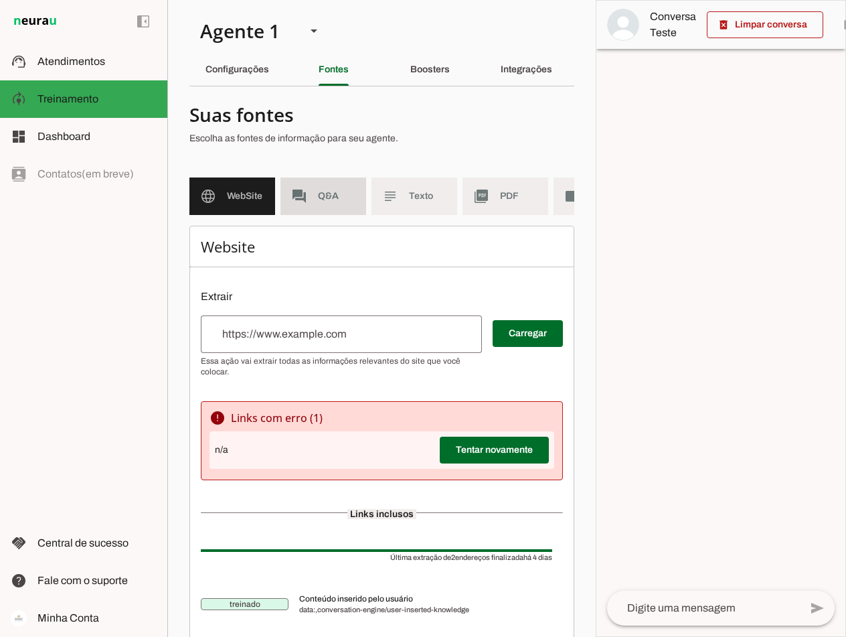
click at [315, 192] on md-item "forum Q&A" at bounding box center [324, 196] width 86 height 38
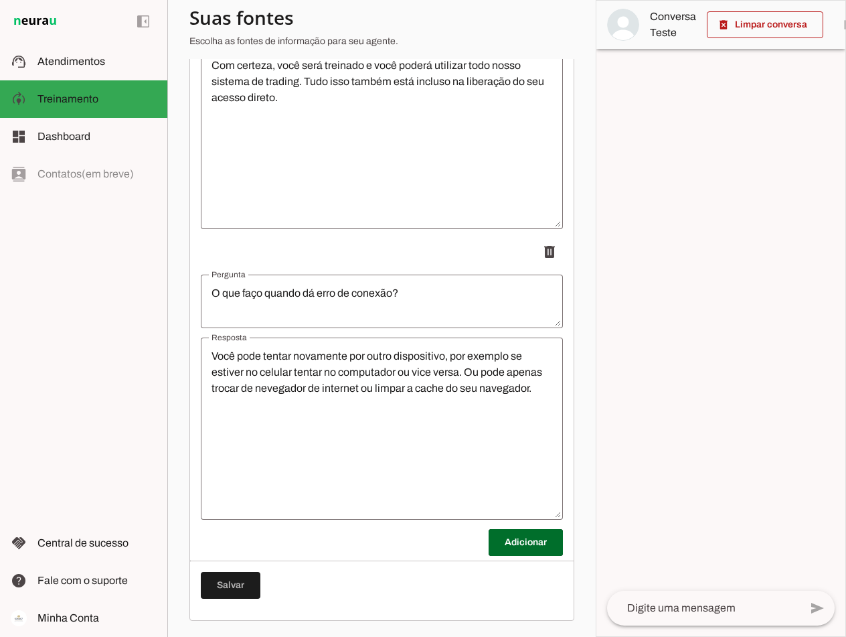
scroll to position [5581, 0]
click at [519, 547] on span at bounding box center [526, 542] width 74 height 32
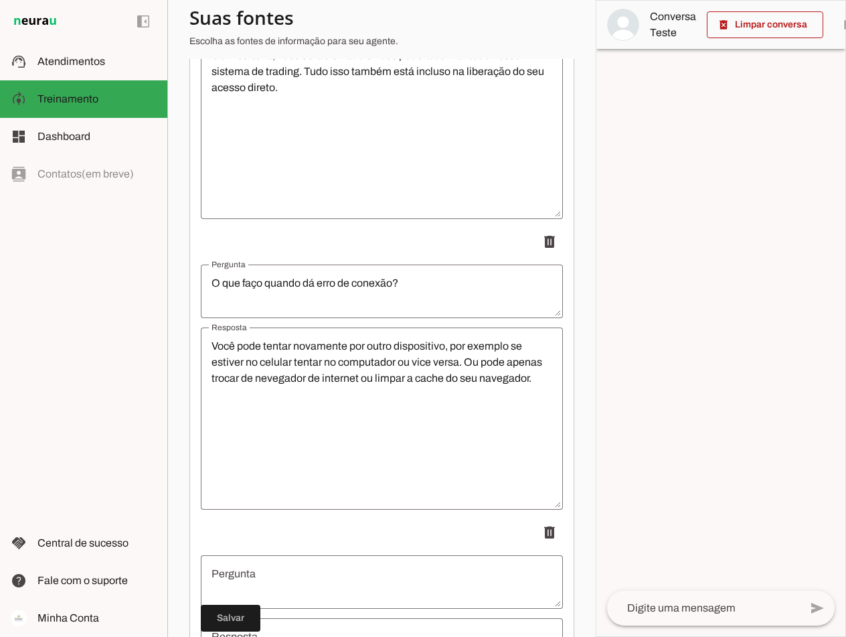
click at [279, 585] on textarea "Pergunta" at bounding box center [382, 582] width 362 height 32
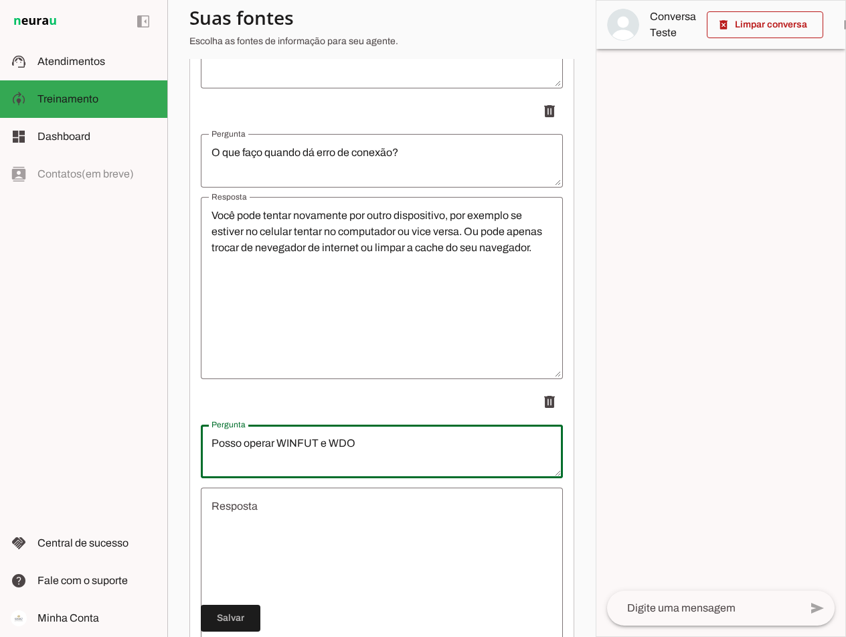
scroll to position [5715, 0]
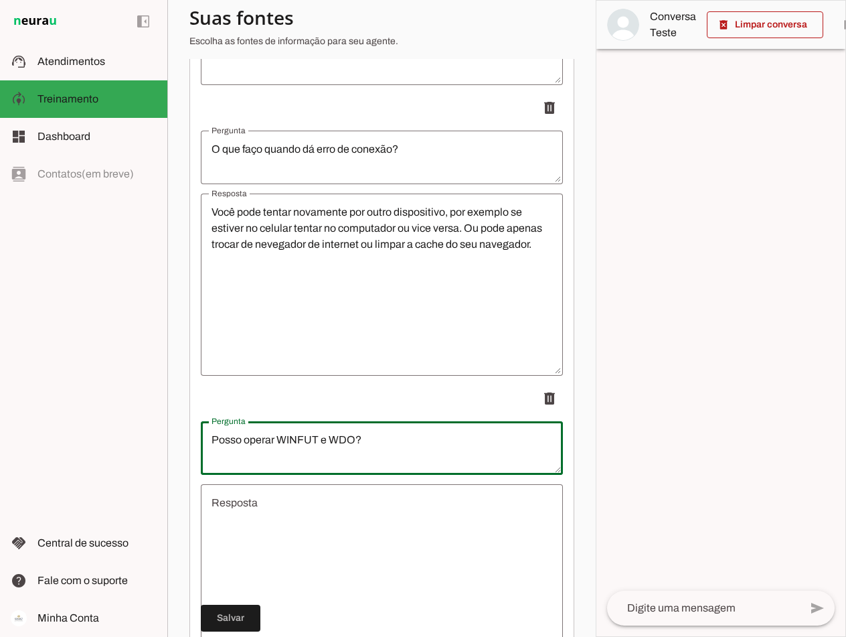
type textarea "Posso operar WINFUT e WDO?"
type md-outlined-text-field "Posso operar WINFUT e WDO?"
click at [343, 530] on textarea "Resposta" at bounding box center [382, 575] width 362 height 161
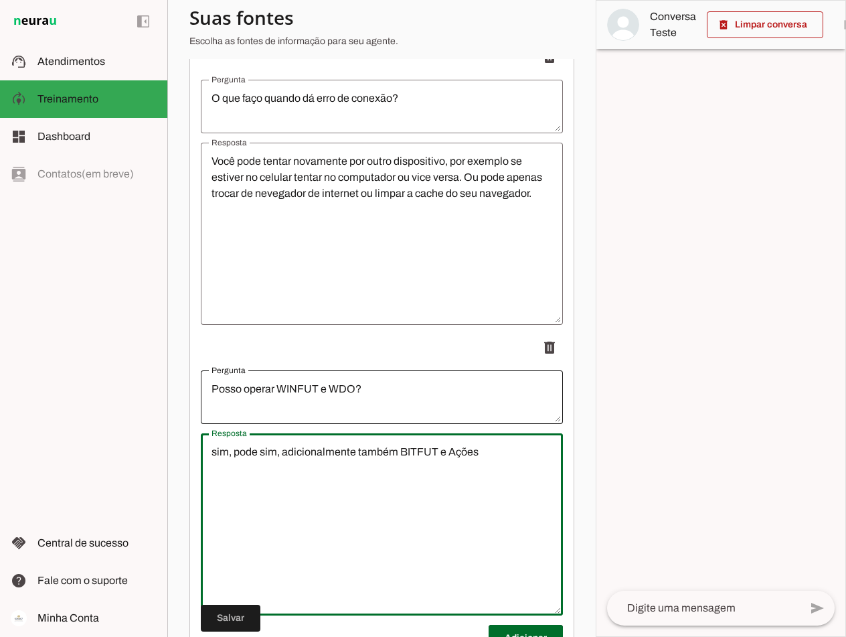
scroll to position [5871, 0]
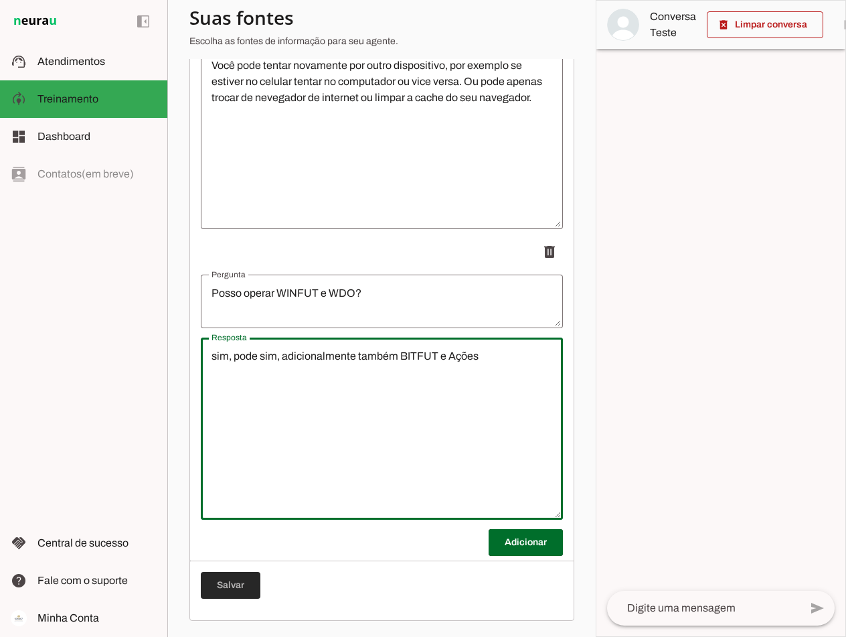
type textarea "sim, pode sim, adicionalmente também BITFUT e Ações"
type md-outlined-text-field "sim, pode sim, adicionalmente também BITFUT e Ações"
click at [243, 583] on span at bounding box center [231, 585] width 60 height 32
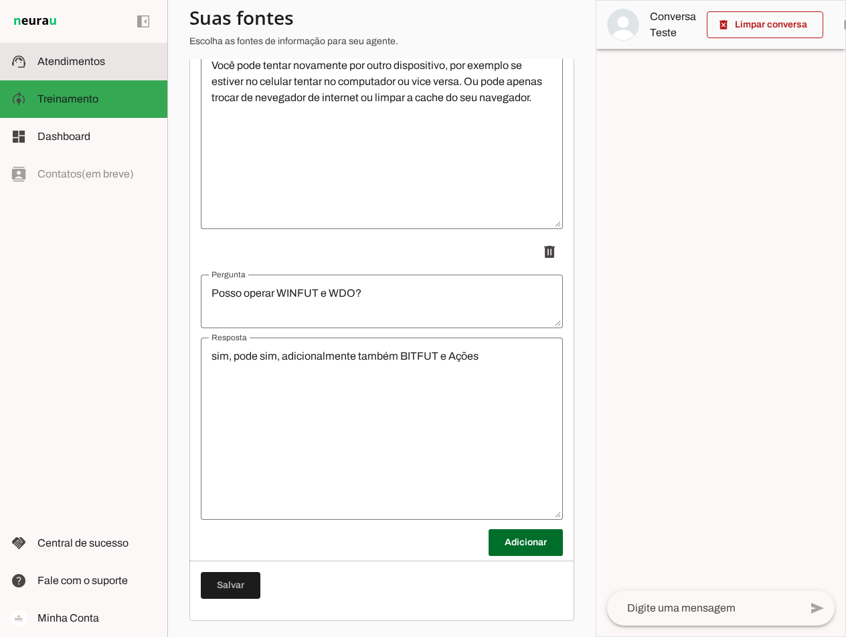
drag, startPoint x: 82, startPoint y: 54, endPoint x: 148, endPoint y: 82, distance: 71.7
click at [82, 54] on slot at bounding box center [97, 62] width 119 height 16
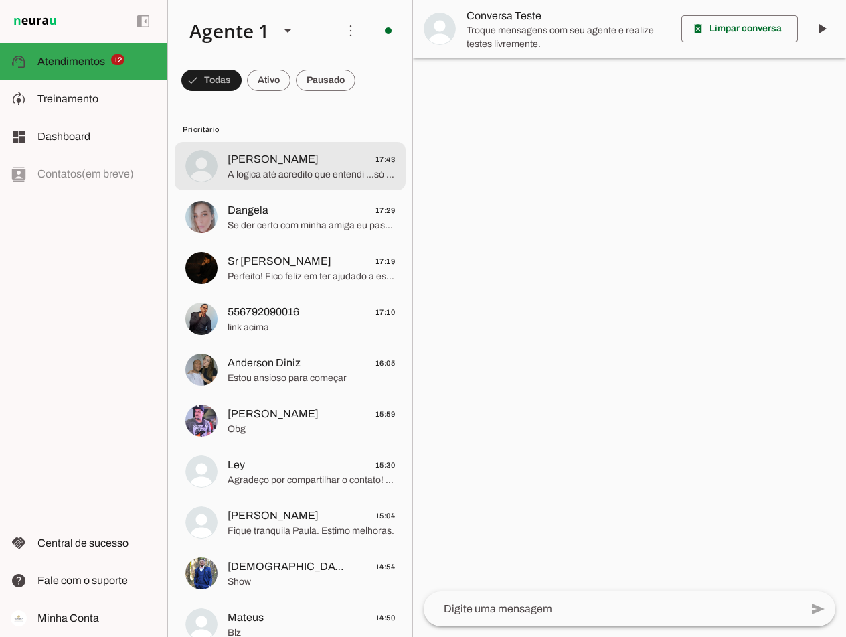
click at [353, 166] on span "[PERSON_NAME] 17:43" at bounding box center [311, 159] width 167 height 17
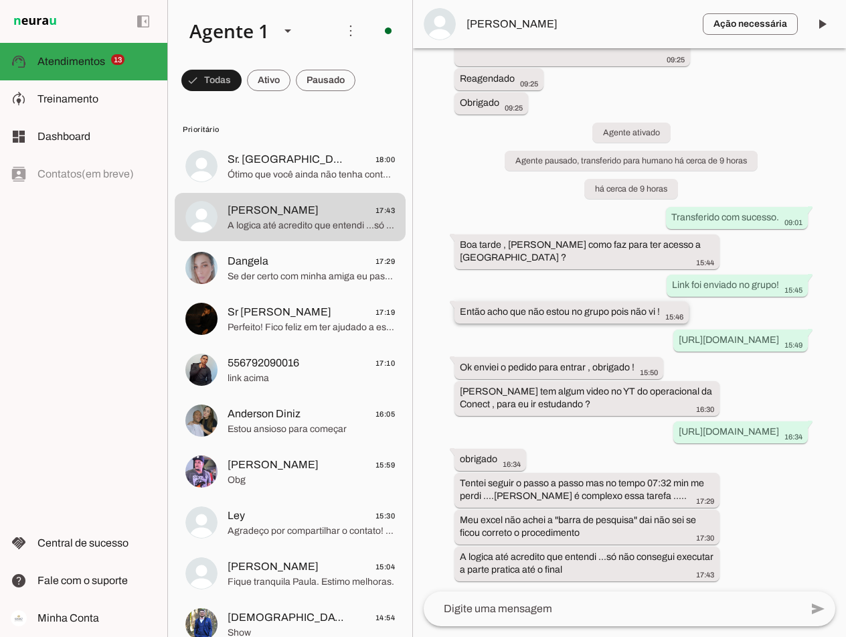
scroll to position [1416, 0]
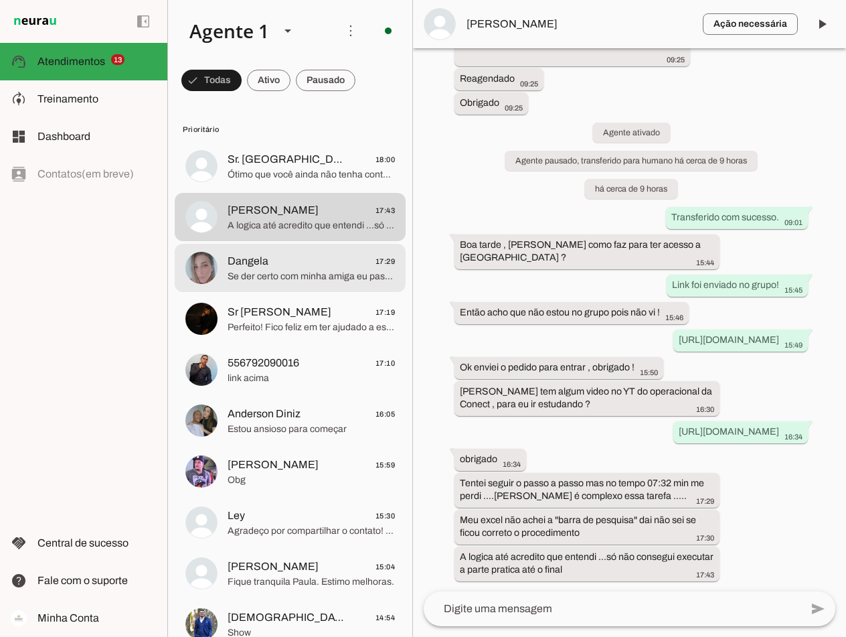
click at [351, 267] on span "Dangela 17:29" at bounding box center [311, 261] width 167 height 17
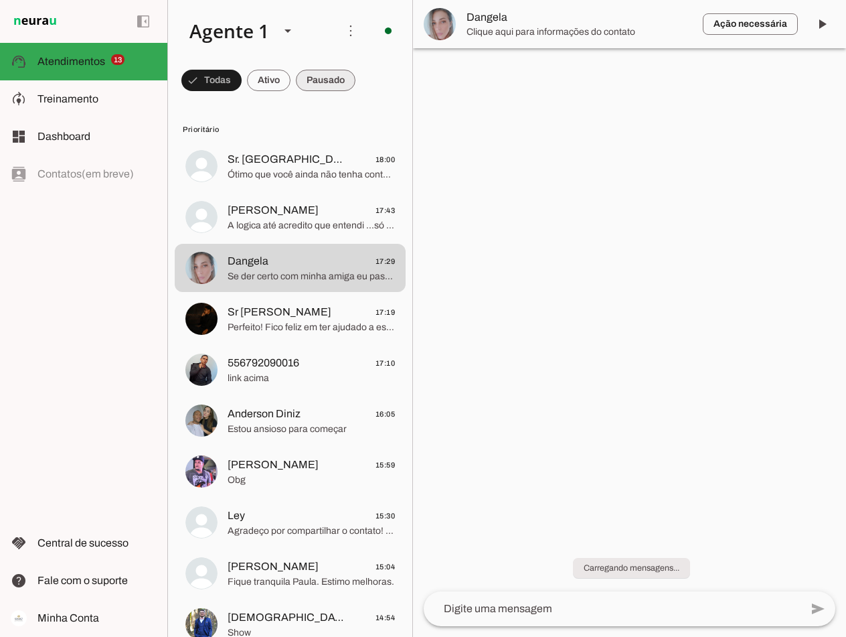
click at [332, 78] on span at bounding box center [326, 80] width 60 height 32
click at [332, 78] on span at bounding box center [320, 80] width 72 height 32
click at [332, 78] on span at bounding box center [314, 80] width 60 height 32
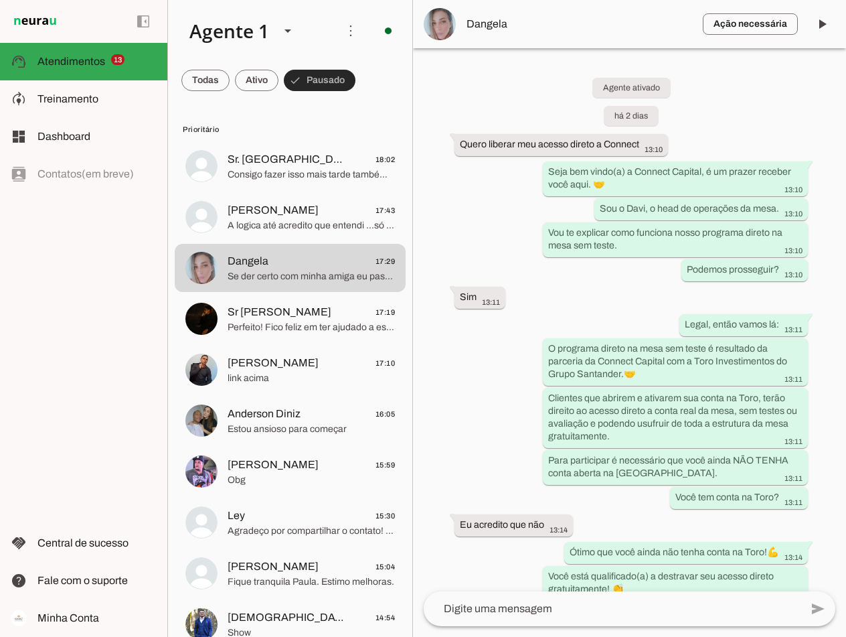
click at [319, 81] on span at bounding box center [320, 80] width 72 height 32
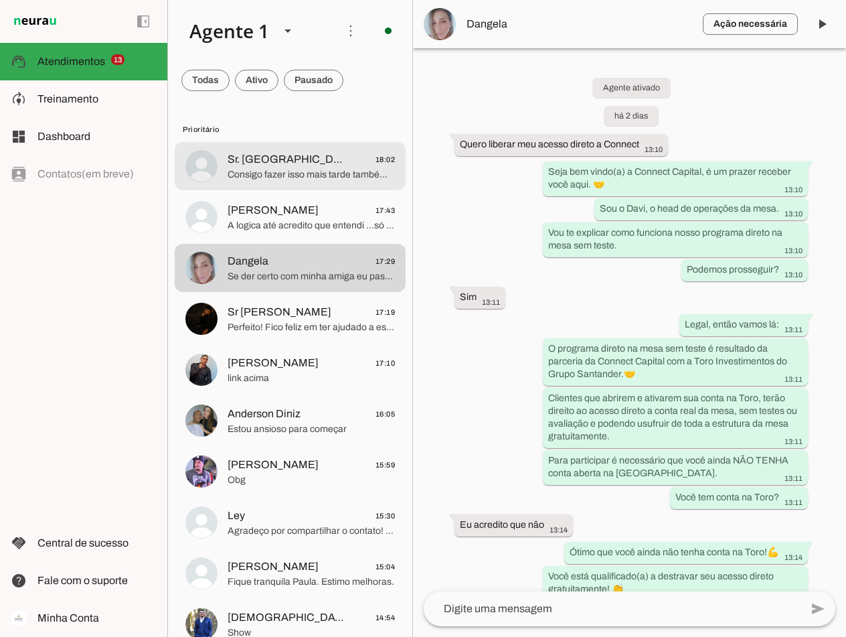
click at [308, 175] on span "Consigo fazer isso mais tarde também ou só agora ?" at bounding box center [311, 174] width 167 height 13
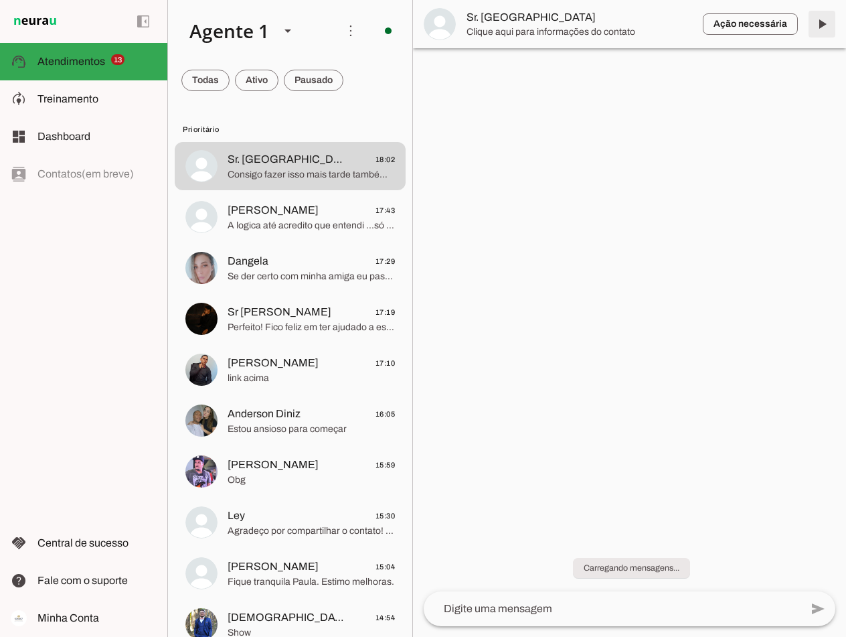
click at [818, 25] on span at bounding box center [822, 24] width 32 height 32
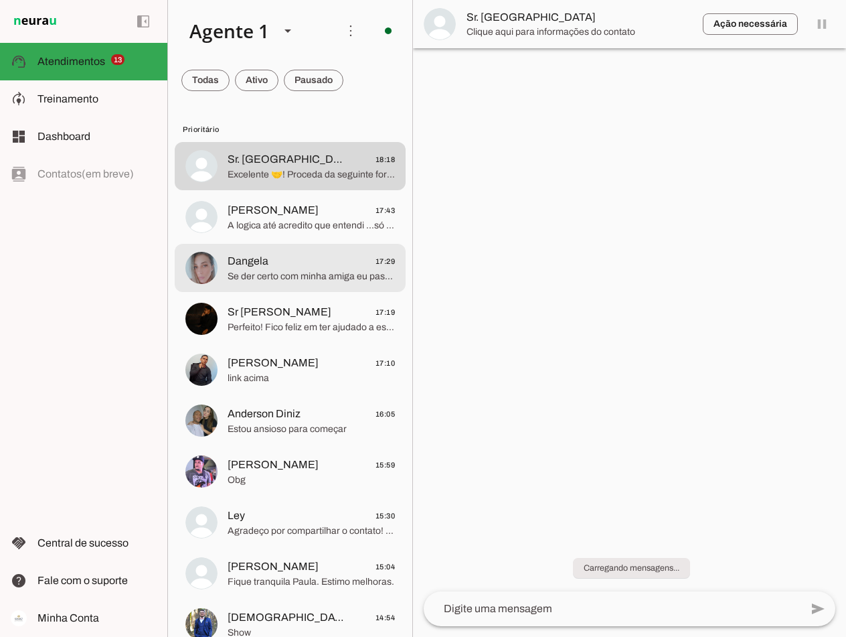
click at [256, 304] on span "Sr Ricardo" at bounding box center [280, 312] width 104 height 16
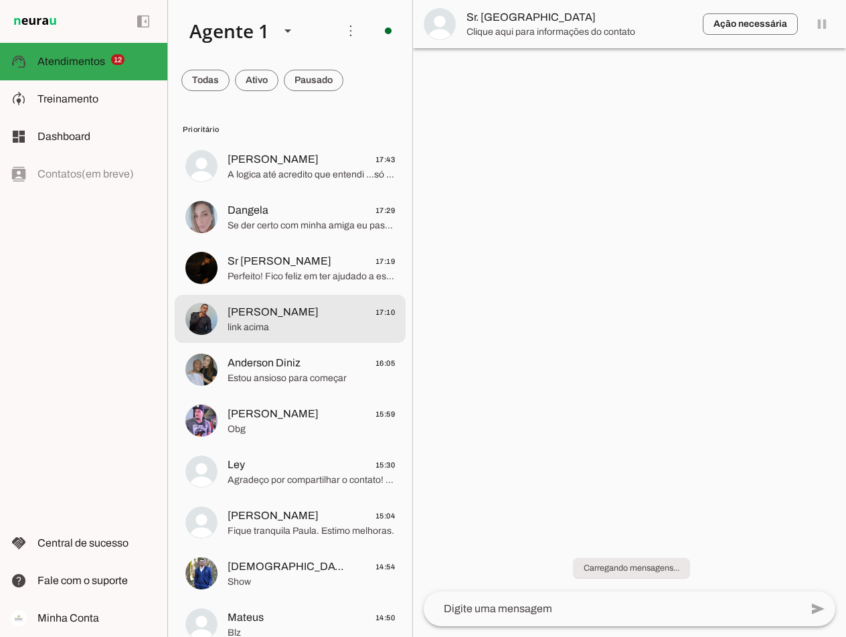
click at [265, 336] on md-item "Vinicius Silva 17:10 link acima" at bounding box center [290, 319] width 231 height 48
click at [265, 263] on span "Sr Ricardo" at bounding box center [280, 261] width 104 height 16
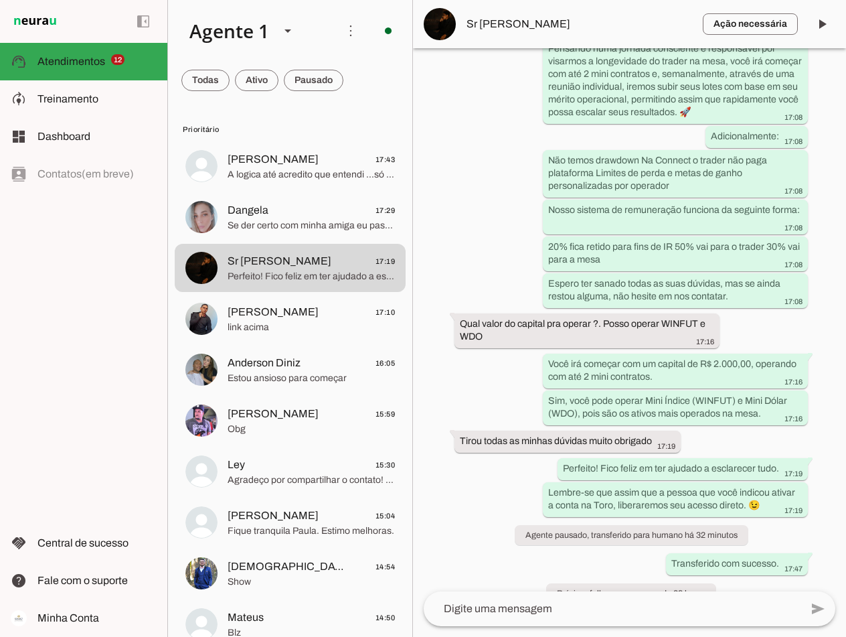
scroll to position [1760, 0]
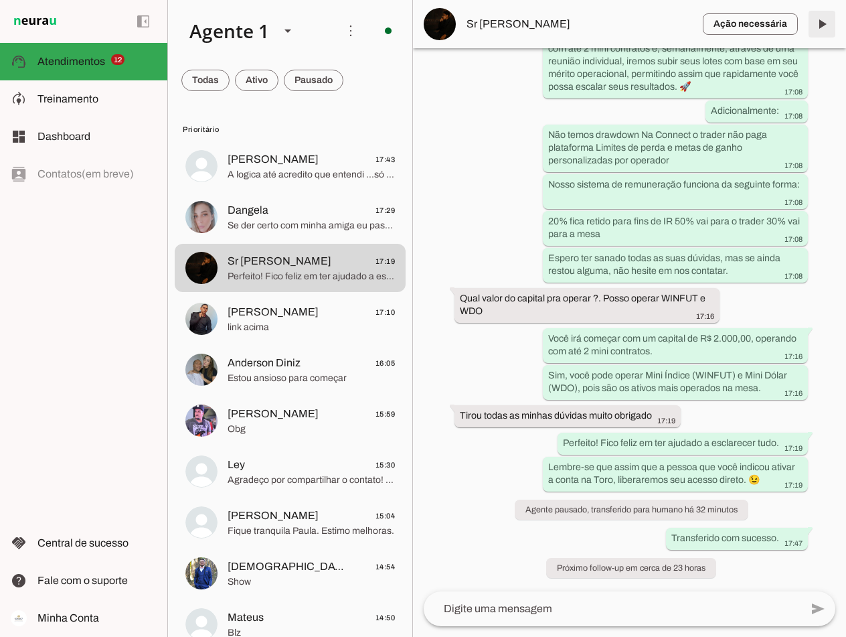
click at [824, 25] on span at bounding box center [822, 24] width 32 height 32
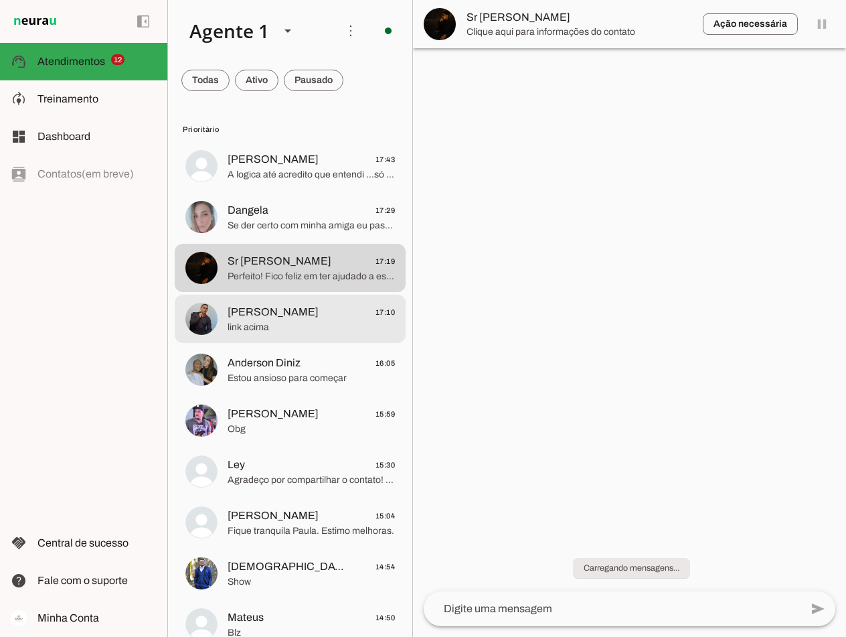
scroll to position [0, 0]
